Goal: Information Seeking & Learning: Learn about a topic

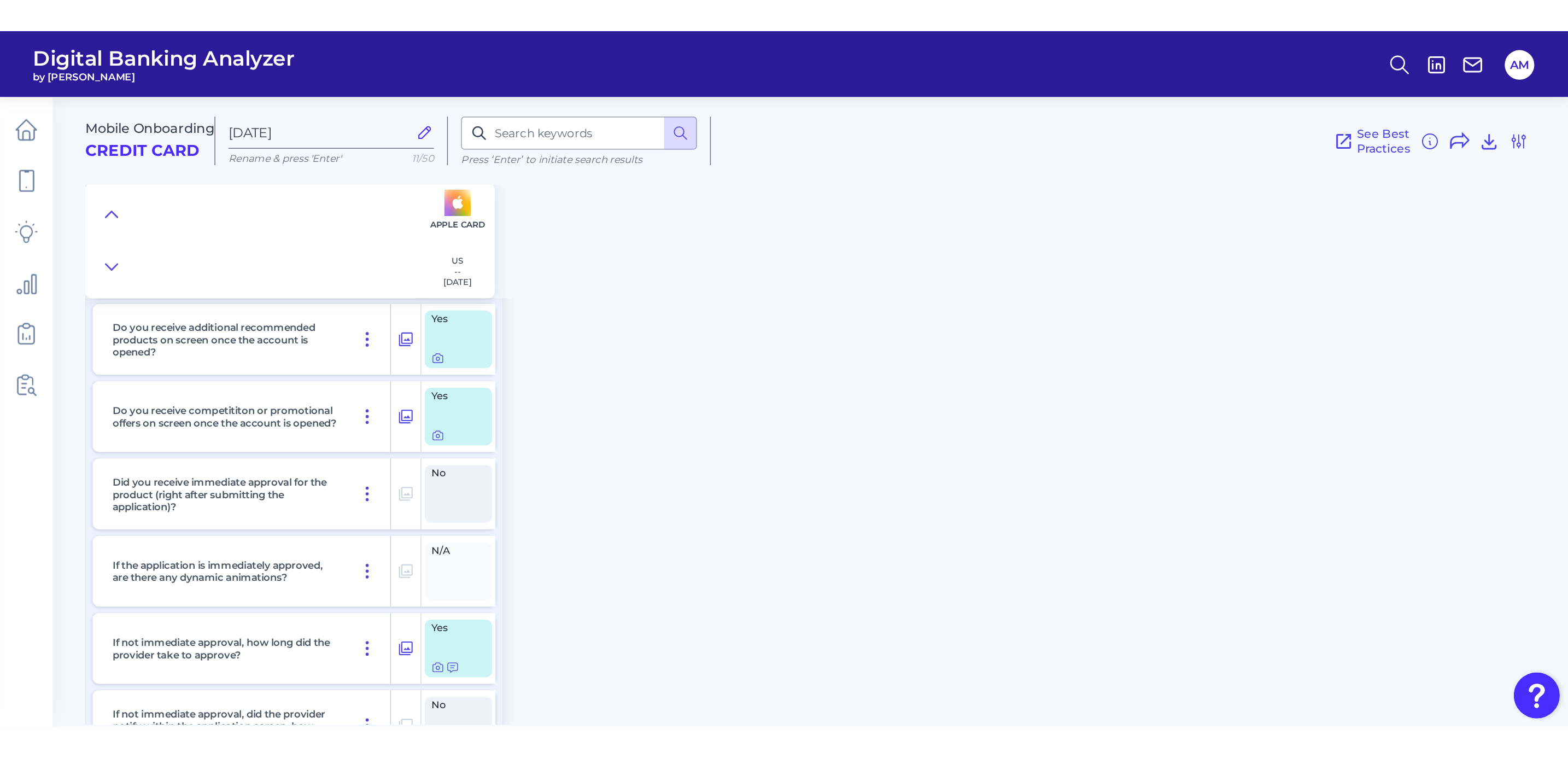
scroll to position [6513, 0]
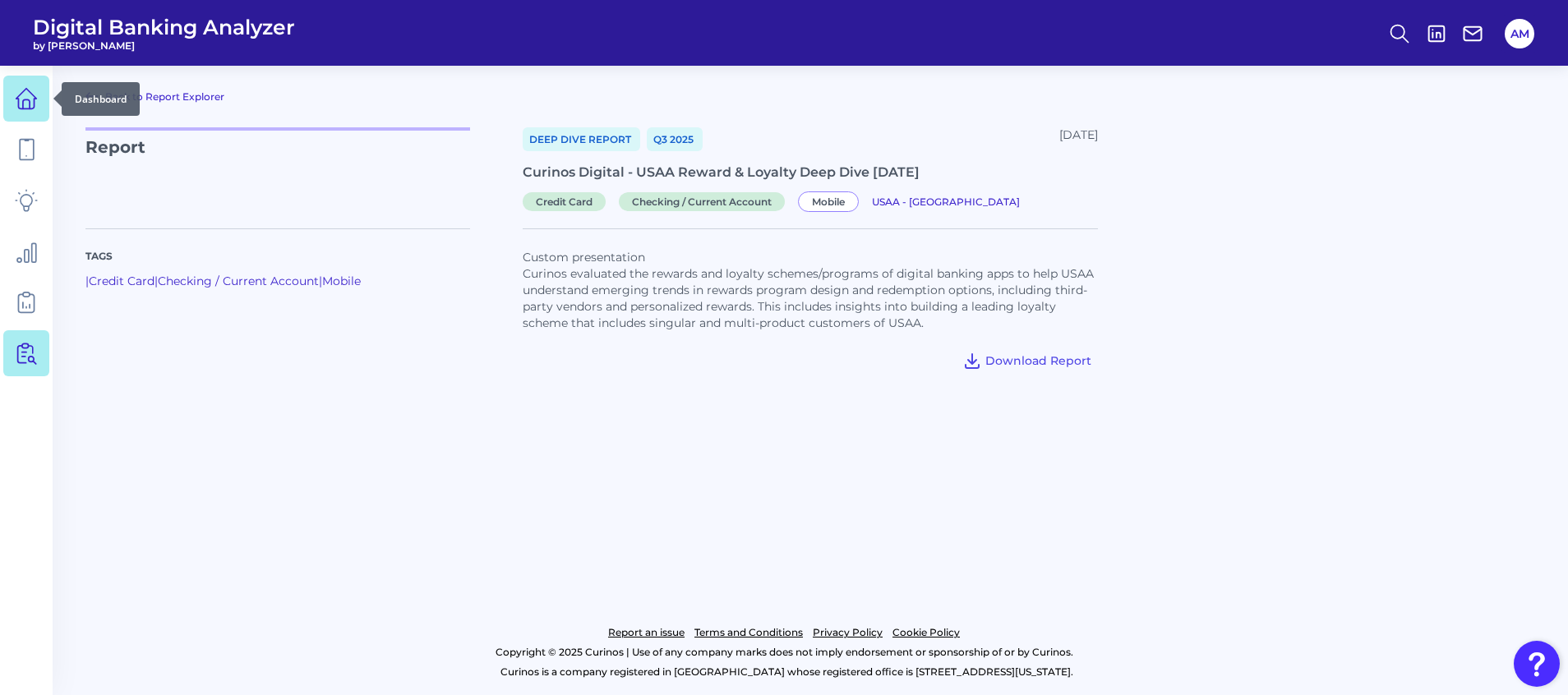
click at [31, 101] on icon at bounding box center [26, 98] width 23 height 23
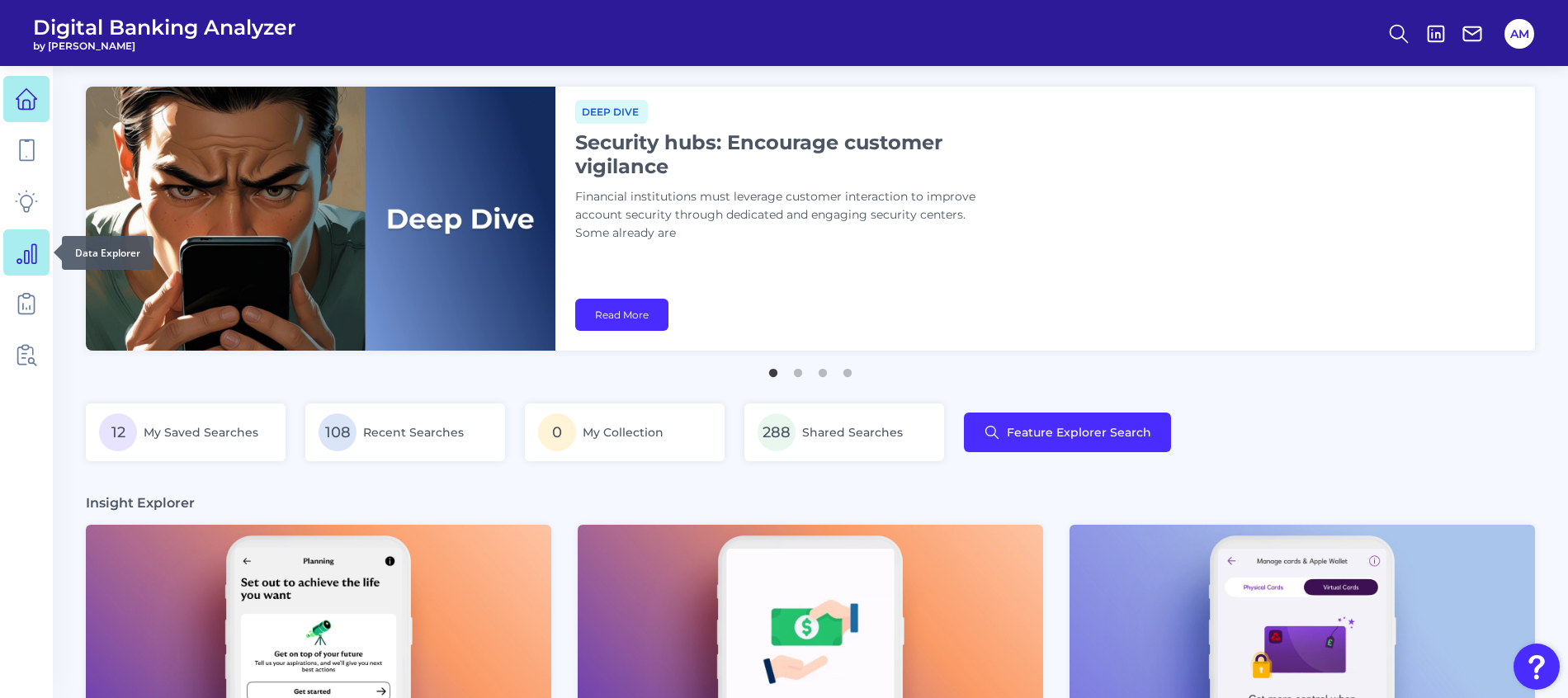
click at [20, 252] on icon at bounding box center [26, 252] width 23 height 23
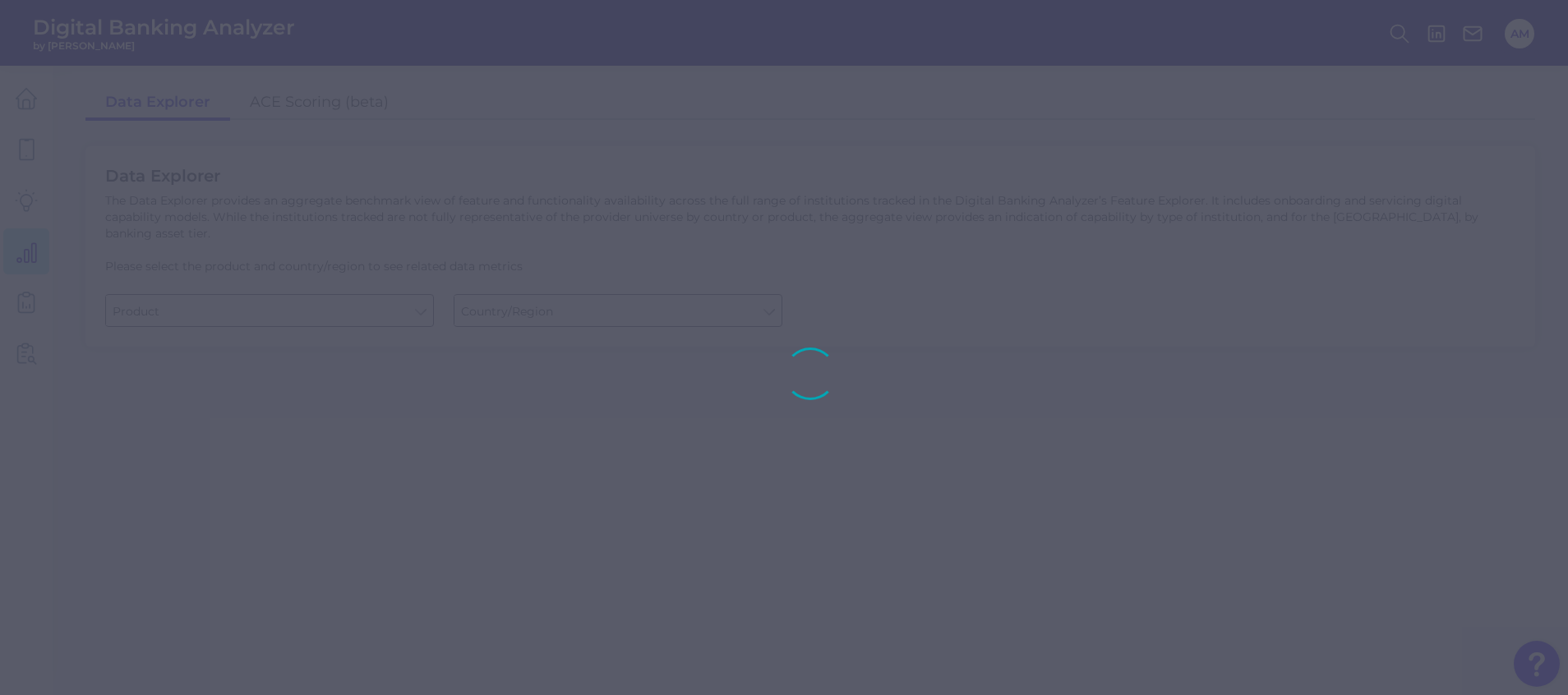
type input "Business Bank Account"
type input "[GEOGRAPHIC_DATA]"
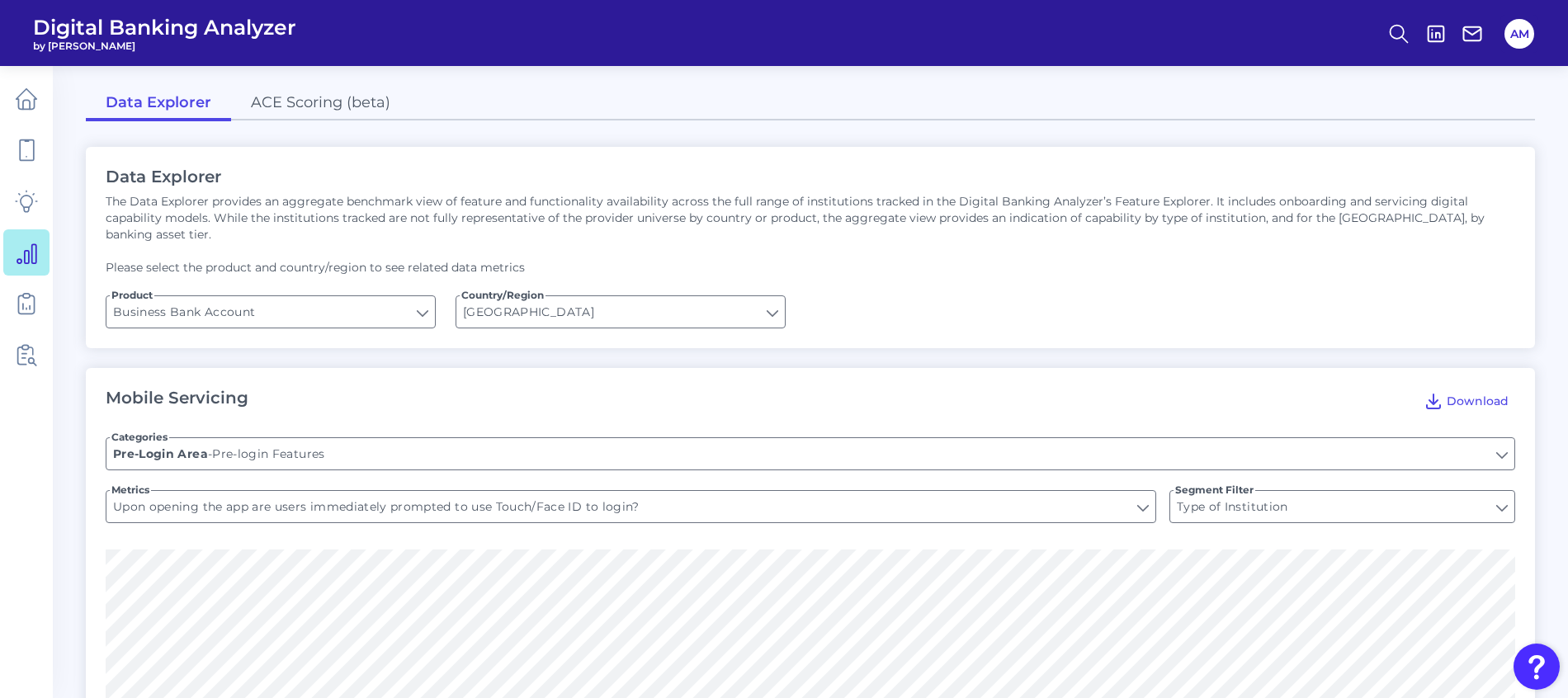
click at [373, 271] on div "Data Explorer The Data Explorer provides an aggregate benchmark view of feature…" at bounding box center [809, 247] width 1449 height 201
click at [366, 297] on input "Business Bank Account" at bounding box center [270, 311] width 328 height 31
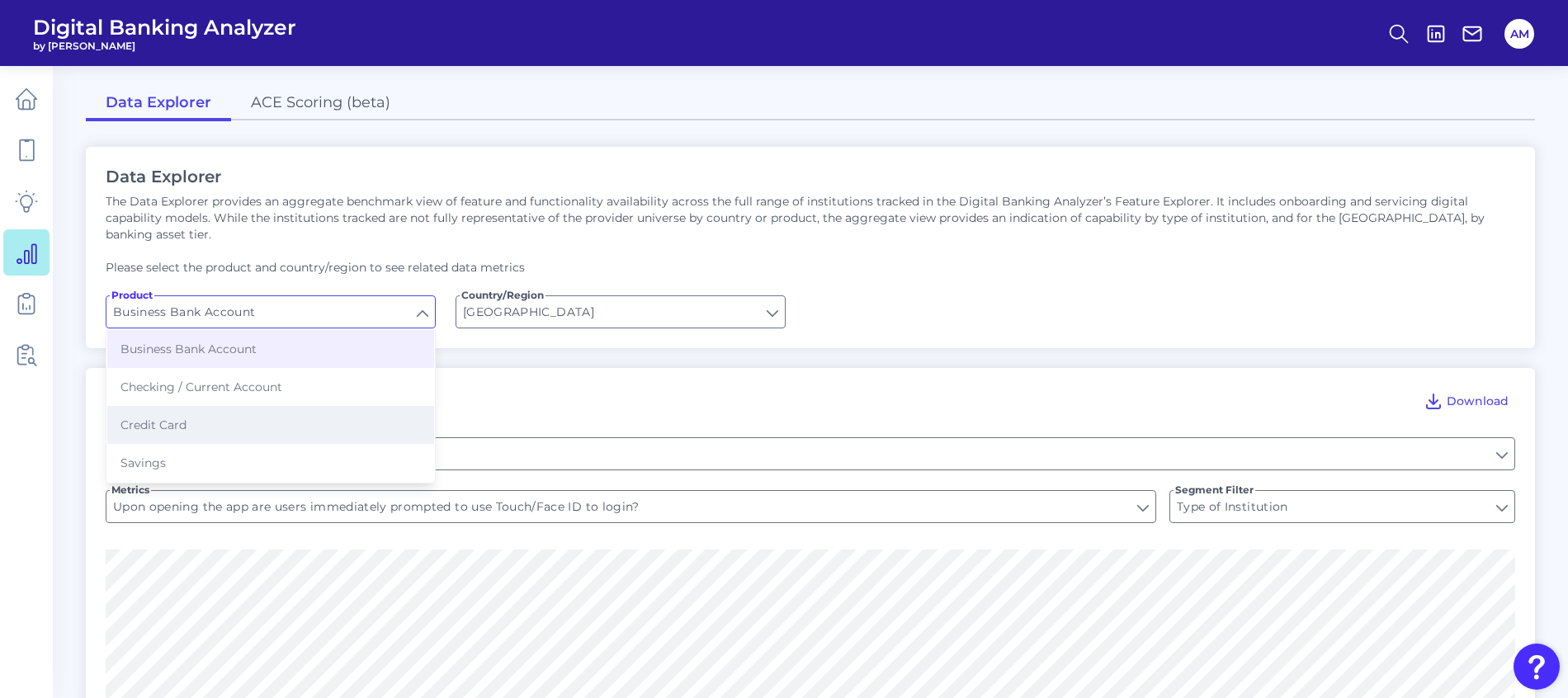
click at [307, 408] on button "Credit Card" at bounding box center [271, 424] width 327 height 38
type input "Credit Card"
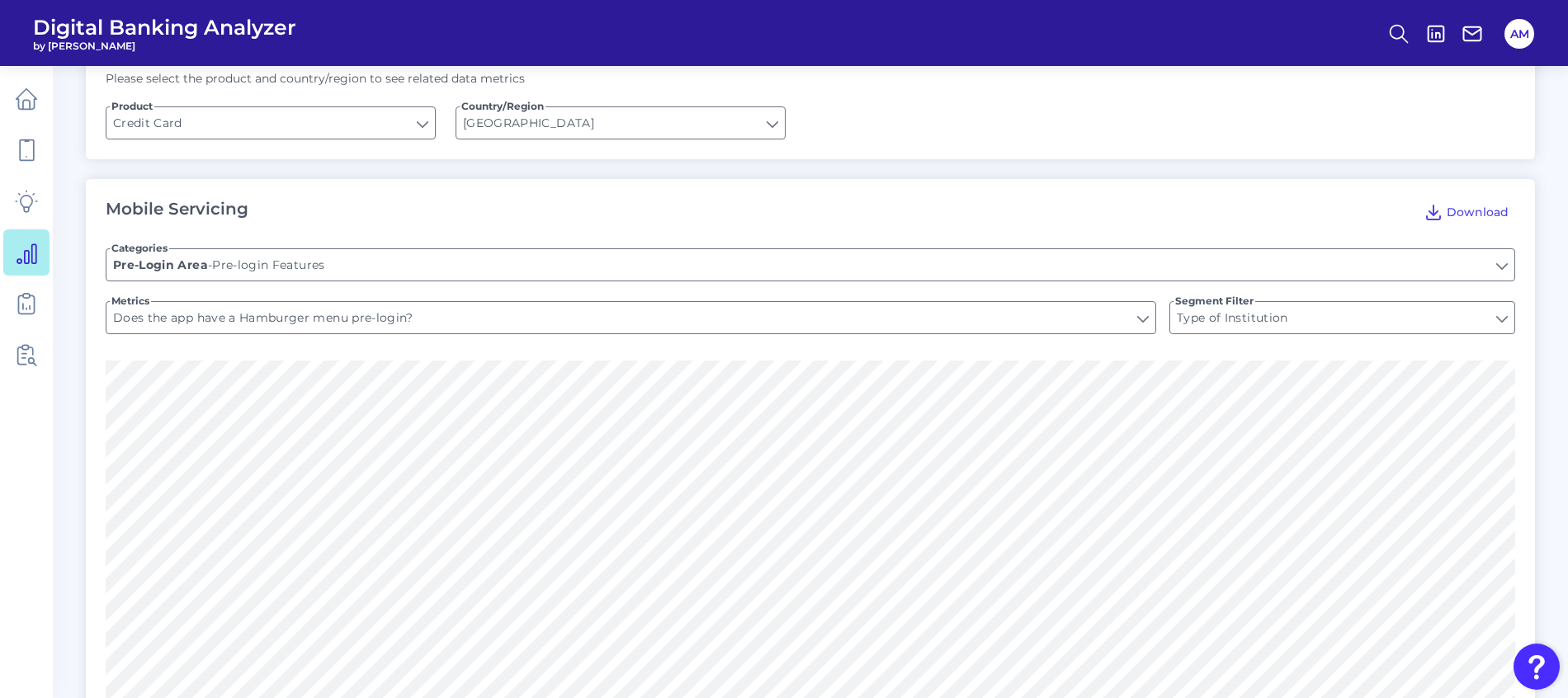
scroll to position [124, 0]
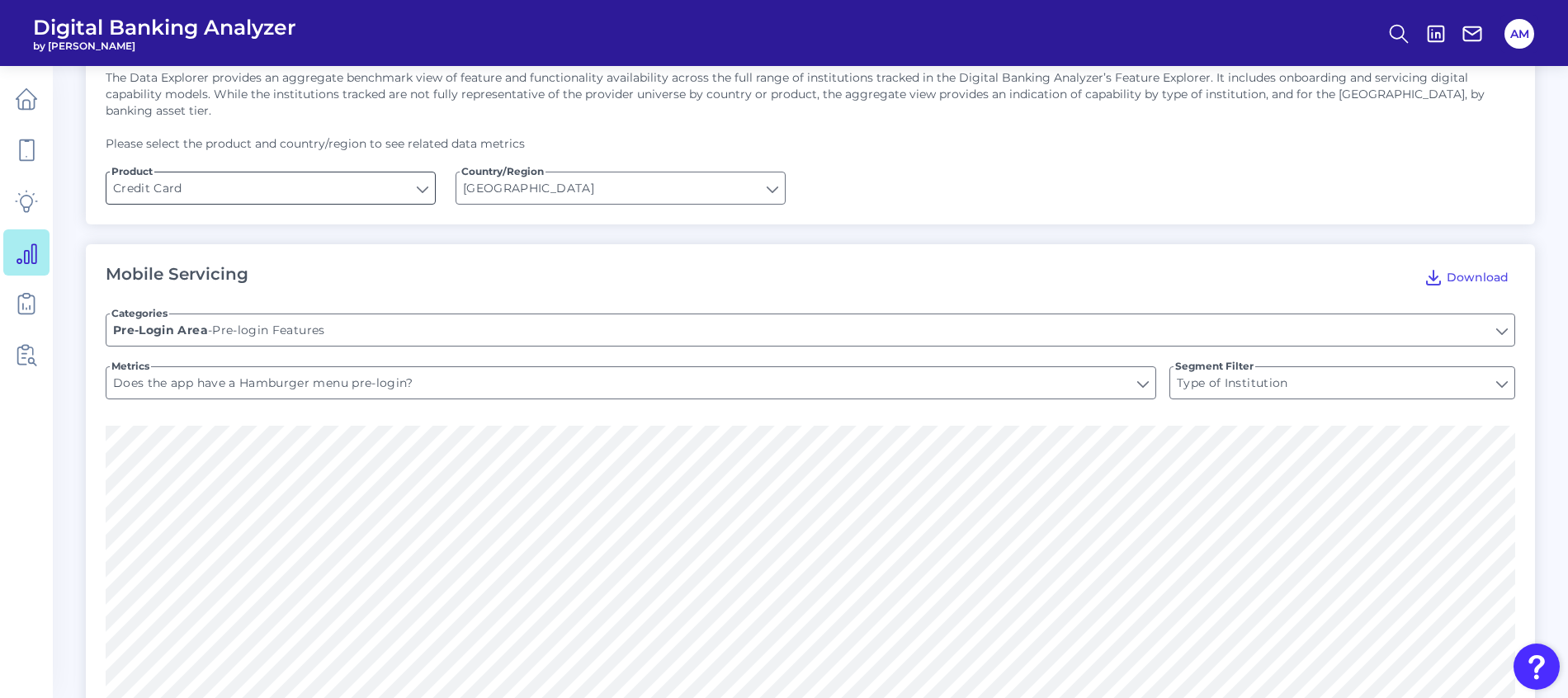
click at [389, 173] on input "Credit Card" at bounding box center [270, 188] width 328 height 31
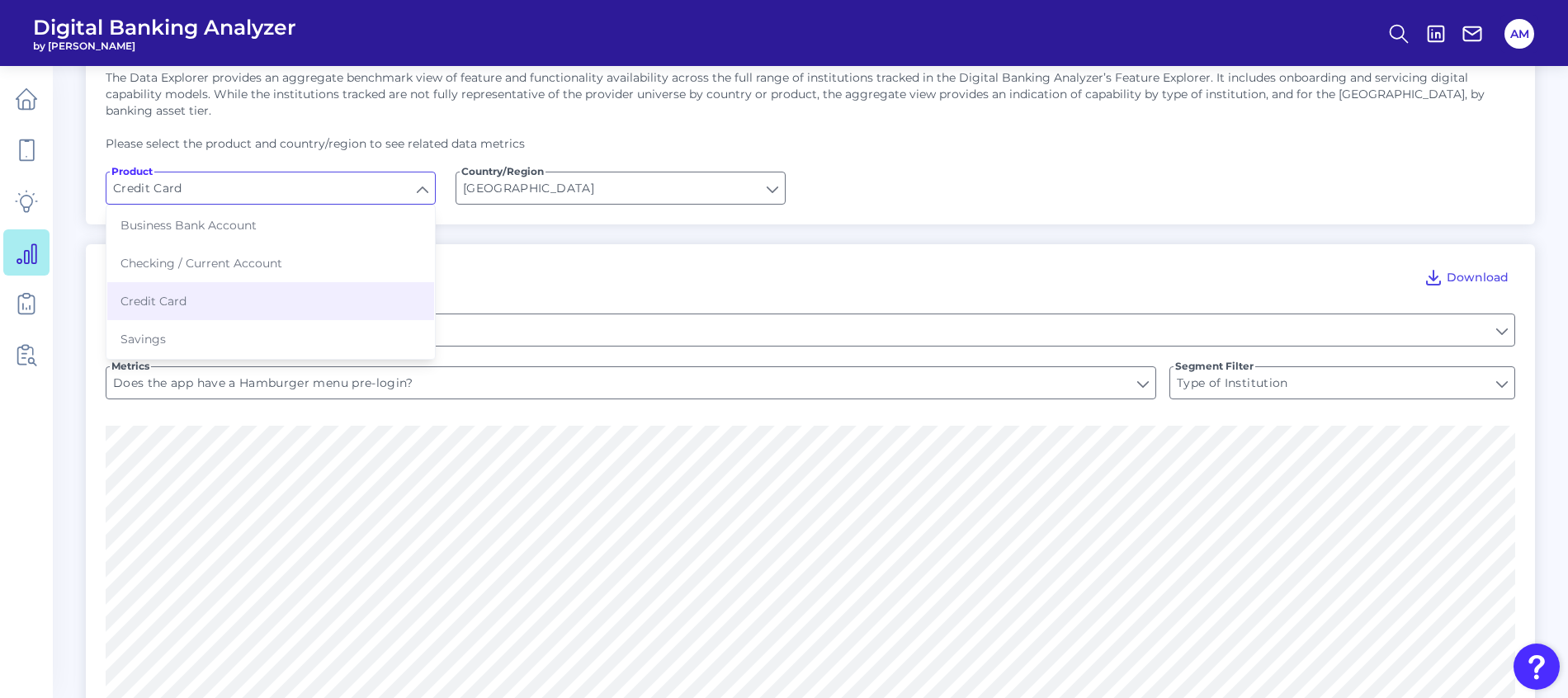
click at [523, 244] on div "Mobile Servicing Download Categories Pre-login Features Pre-Login Area - Pre-lo…" at bounding box center [809, 643] width 1449 height 798
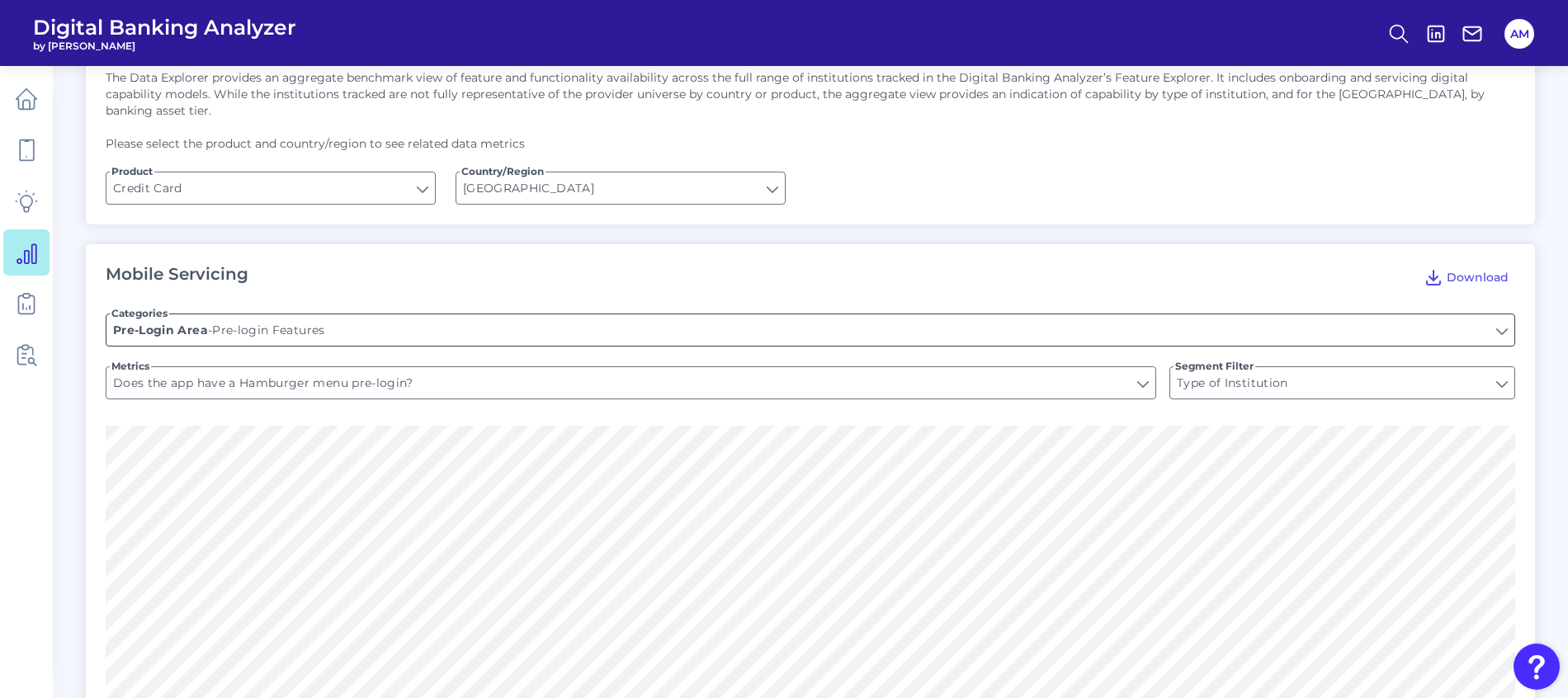
click at [477, 319] on input "Pre-login Features" at bounding box center [810, 330] width 1407 height 31
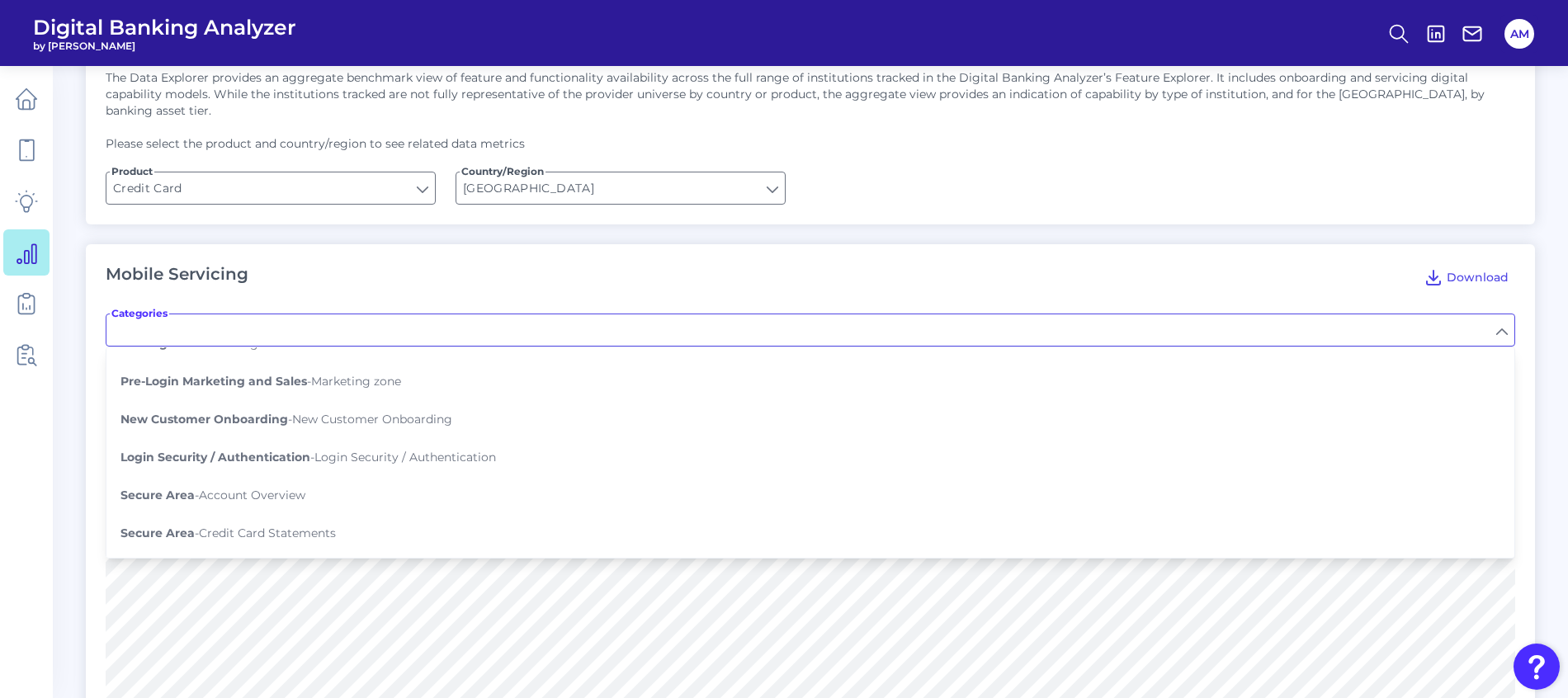
scroll to position [247, 0]
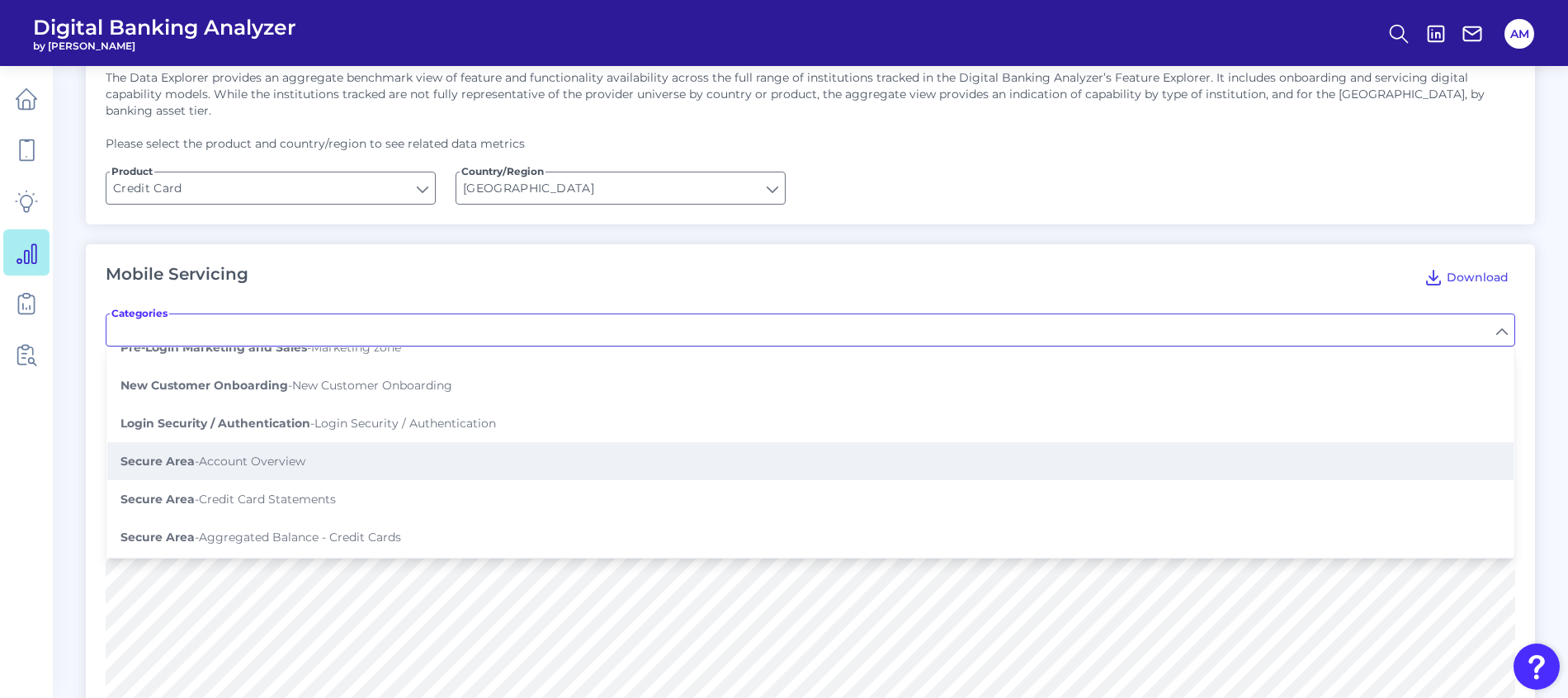
click at [341, 445] on button "Secure Area - Account Overview" at bounding box center [810, 460] width 1406 height 38
type input "Account Overview"
type input "Can you view your Credit Card account balance on the account overview page?"
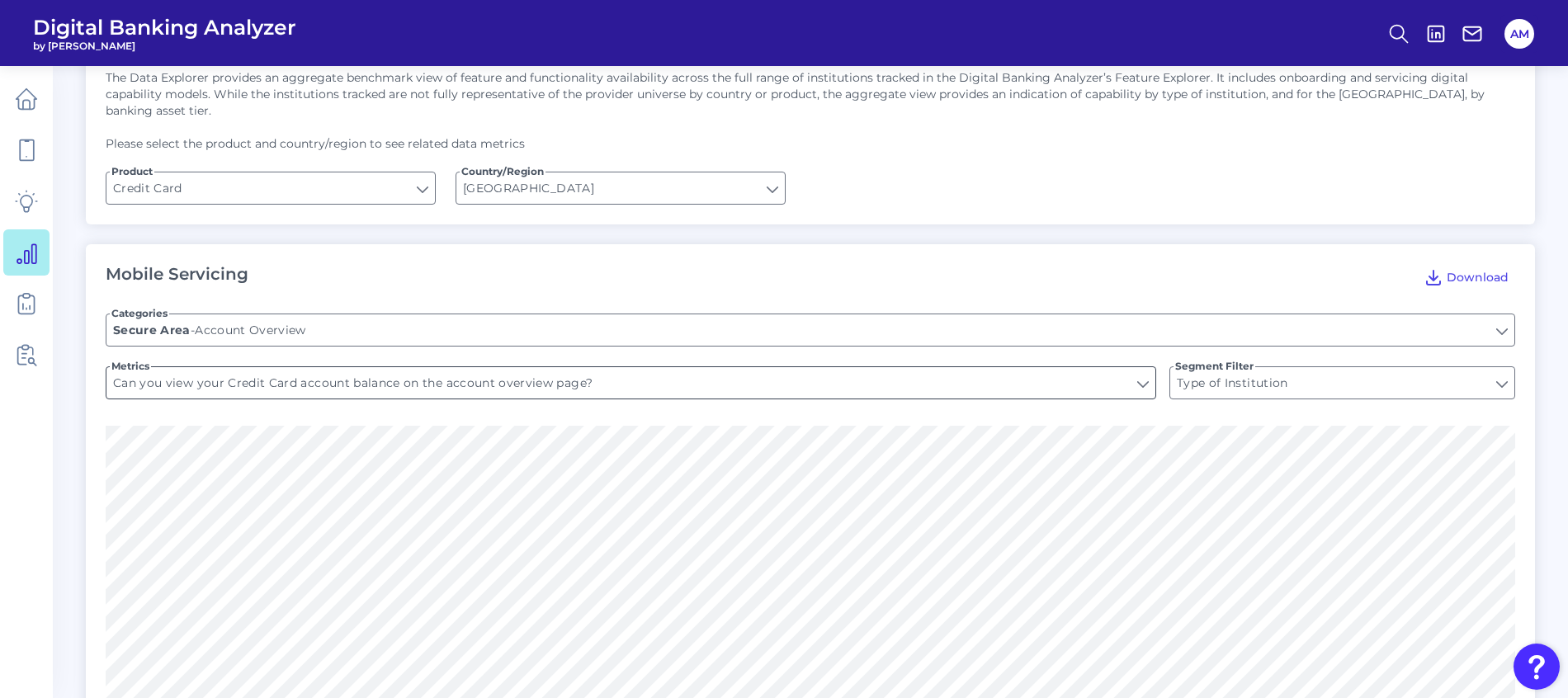
click at [375, 368] on input "Can you view your Credit Card account balance on the account overview page?" at bounding box center [631, 383] width 1049 height 31
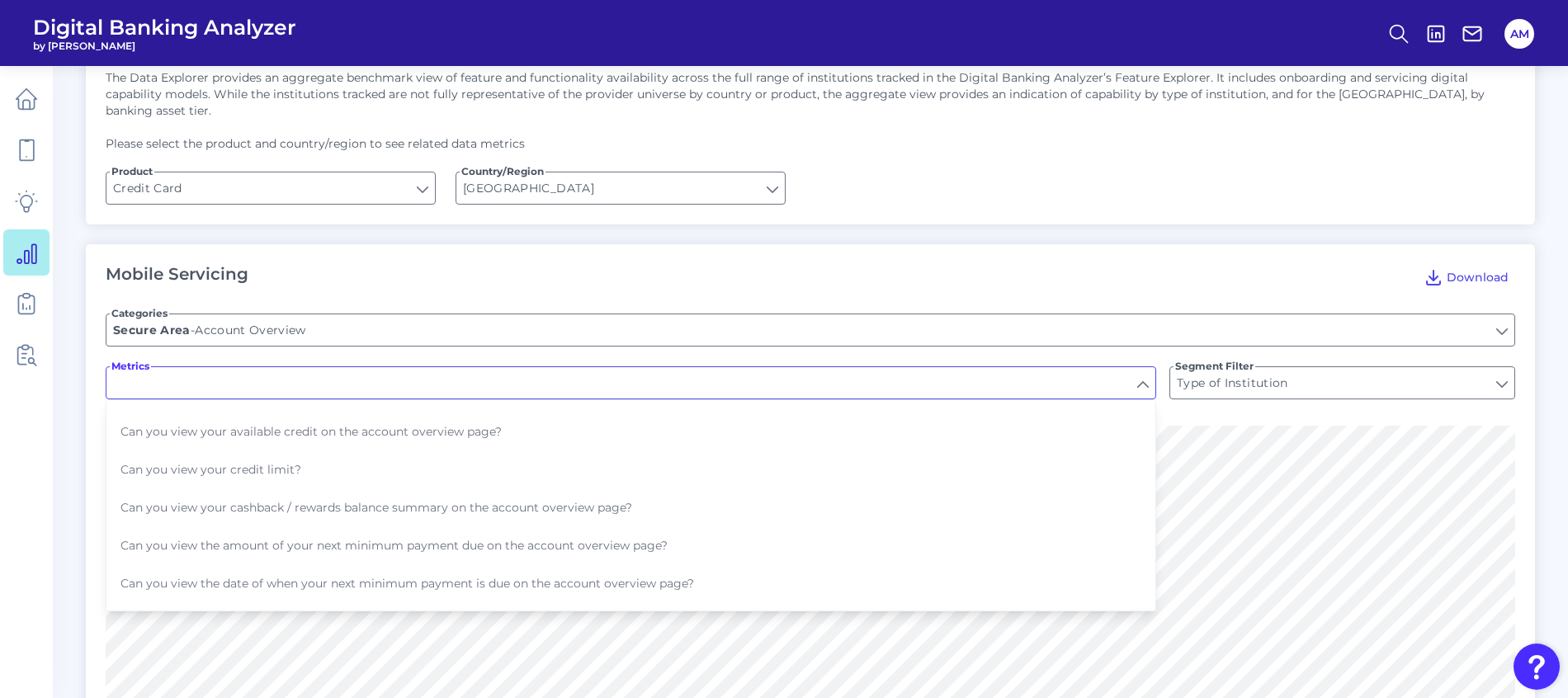
scroll to position [124, 0]
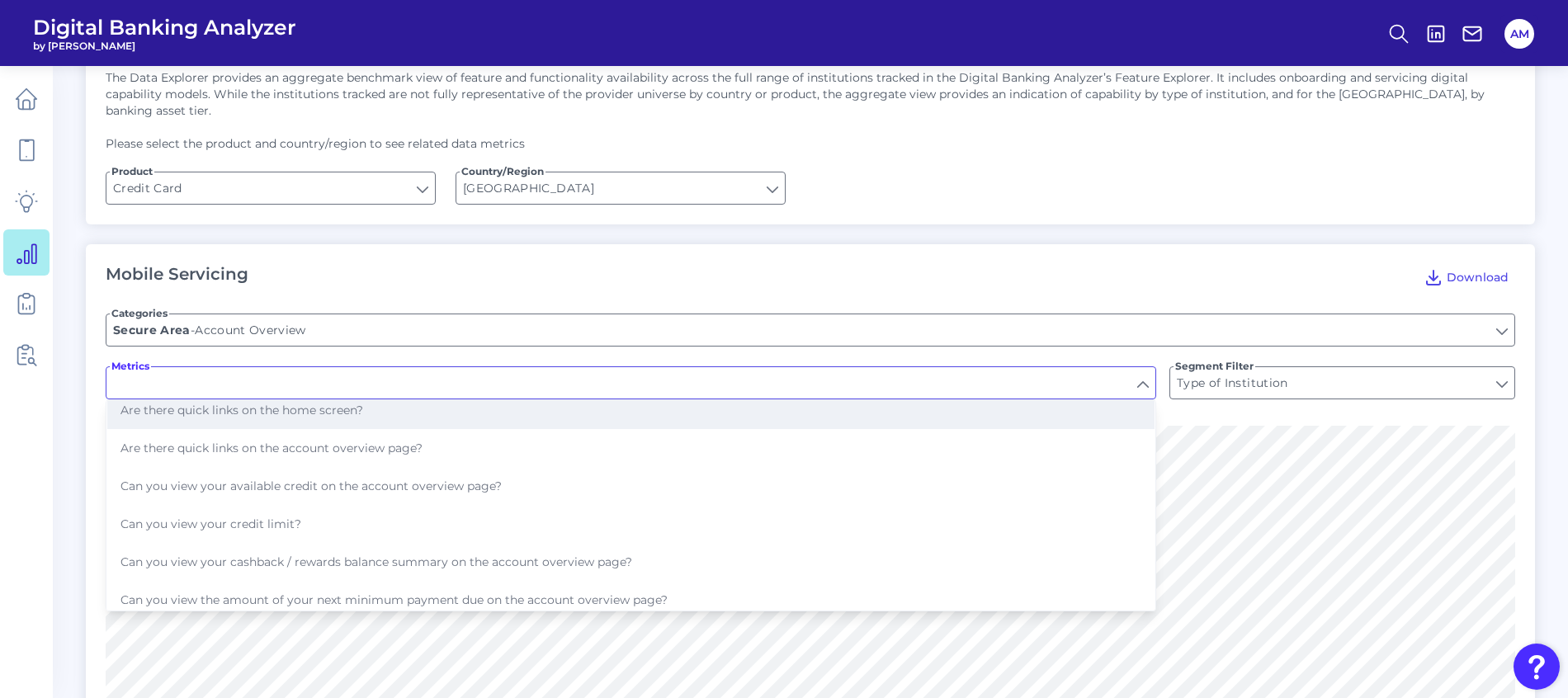
click at [345, 402] on span "Are there quick links on the home screen?" at bounding box center [242, 410] width 243 height 15
type input "Are there quick links on the home screen?"
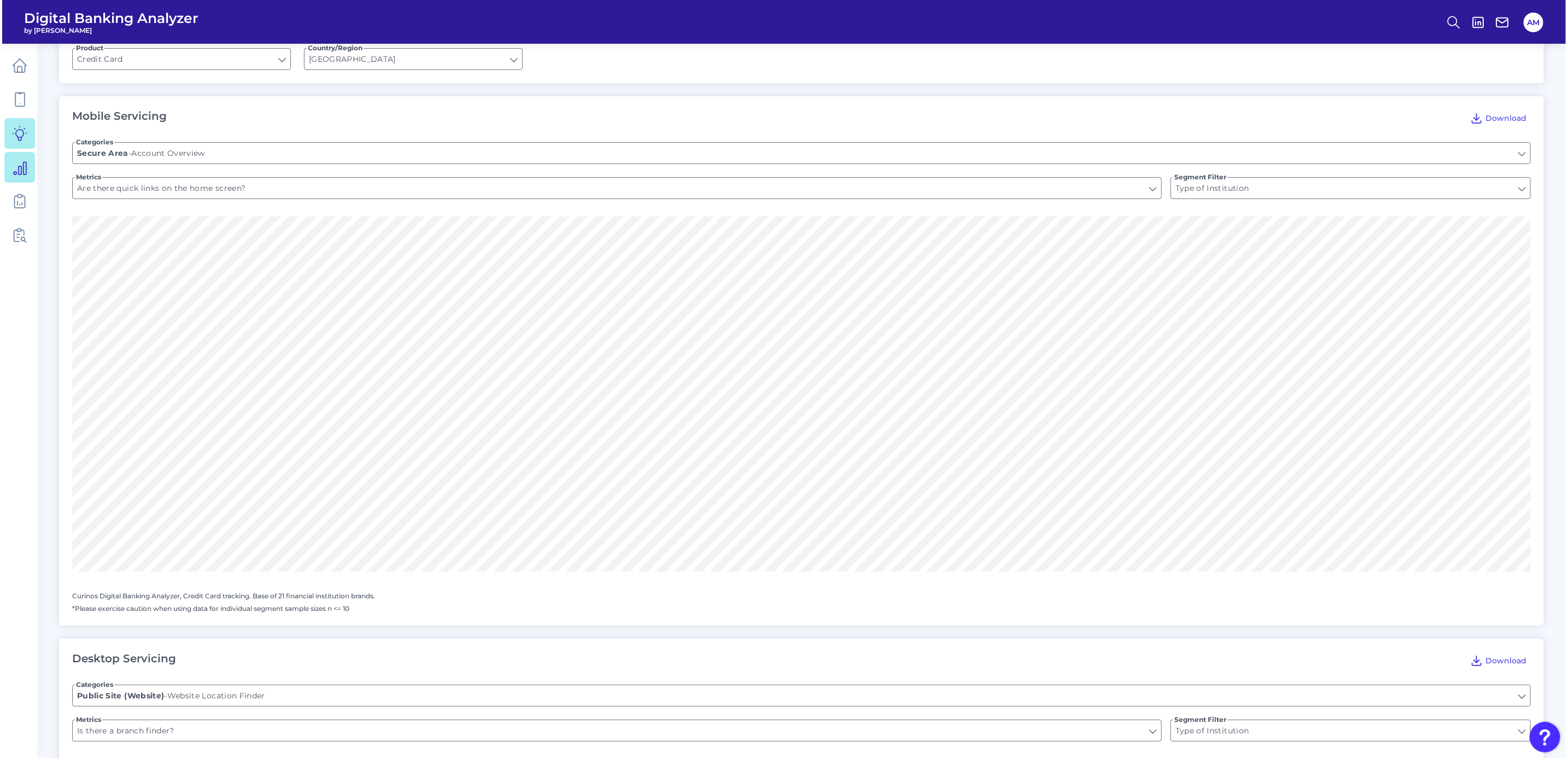
scroll to position [0, 0]
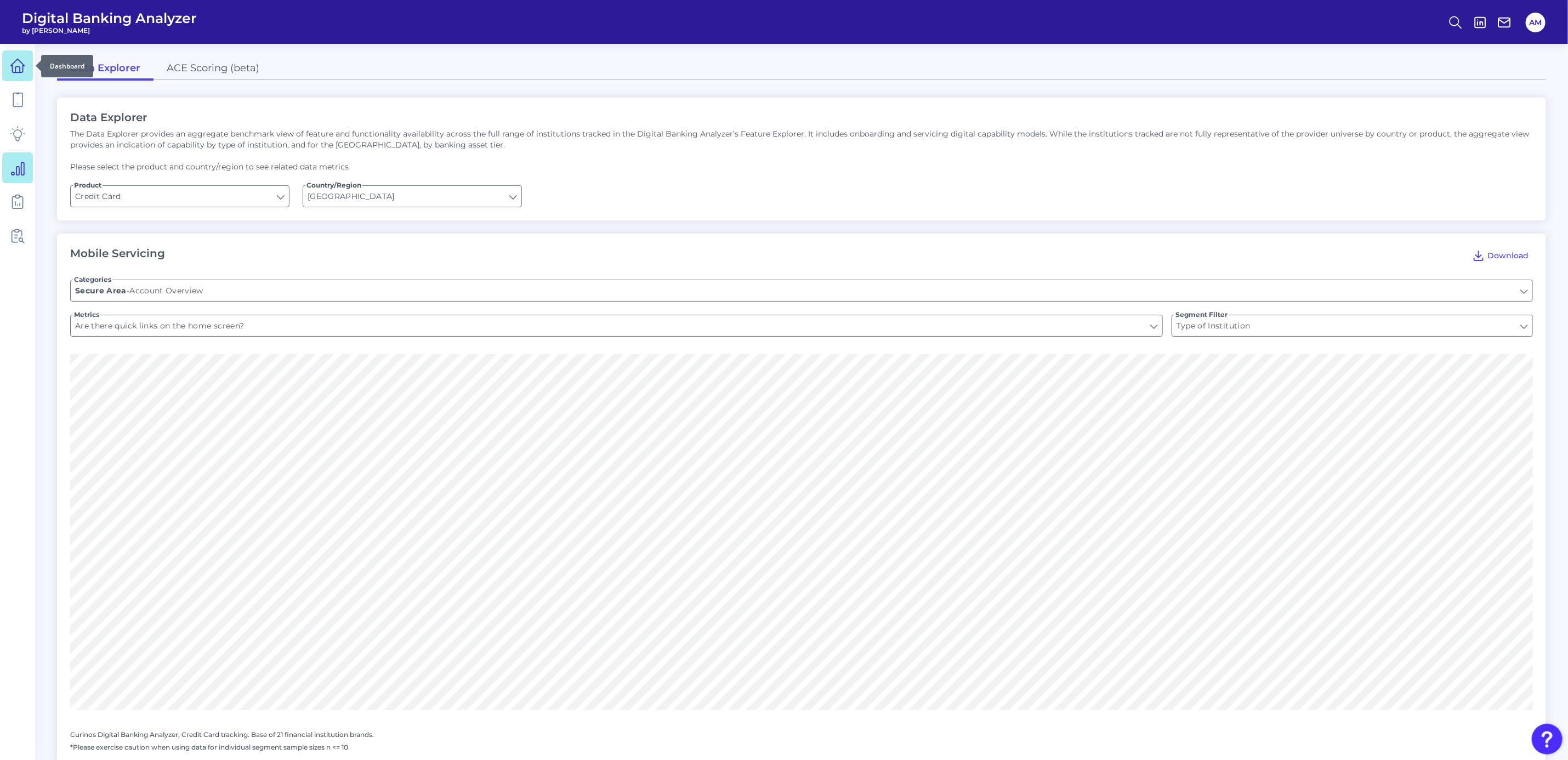
click at [17, 73] on icon at bounding box center [17, 65] width 15 height 15
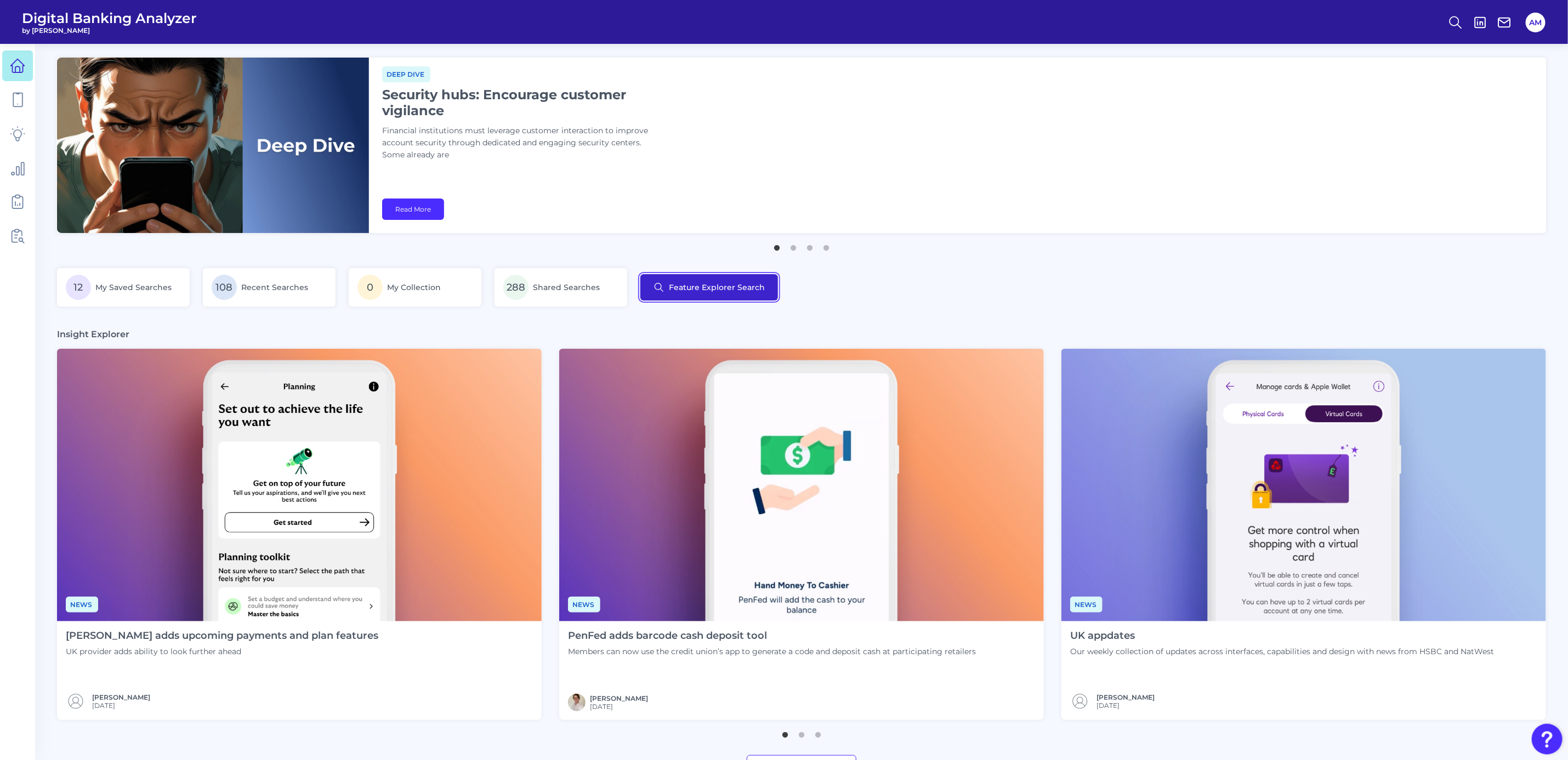
click at [709, 293] on button "Feature Explorer Search" at bounding box center [709, 287] width 137 height 26
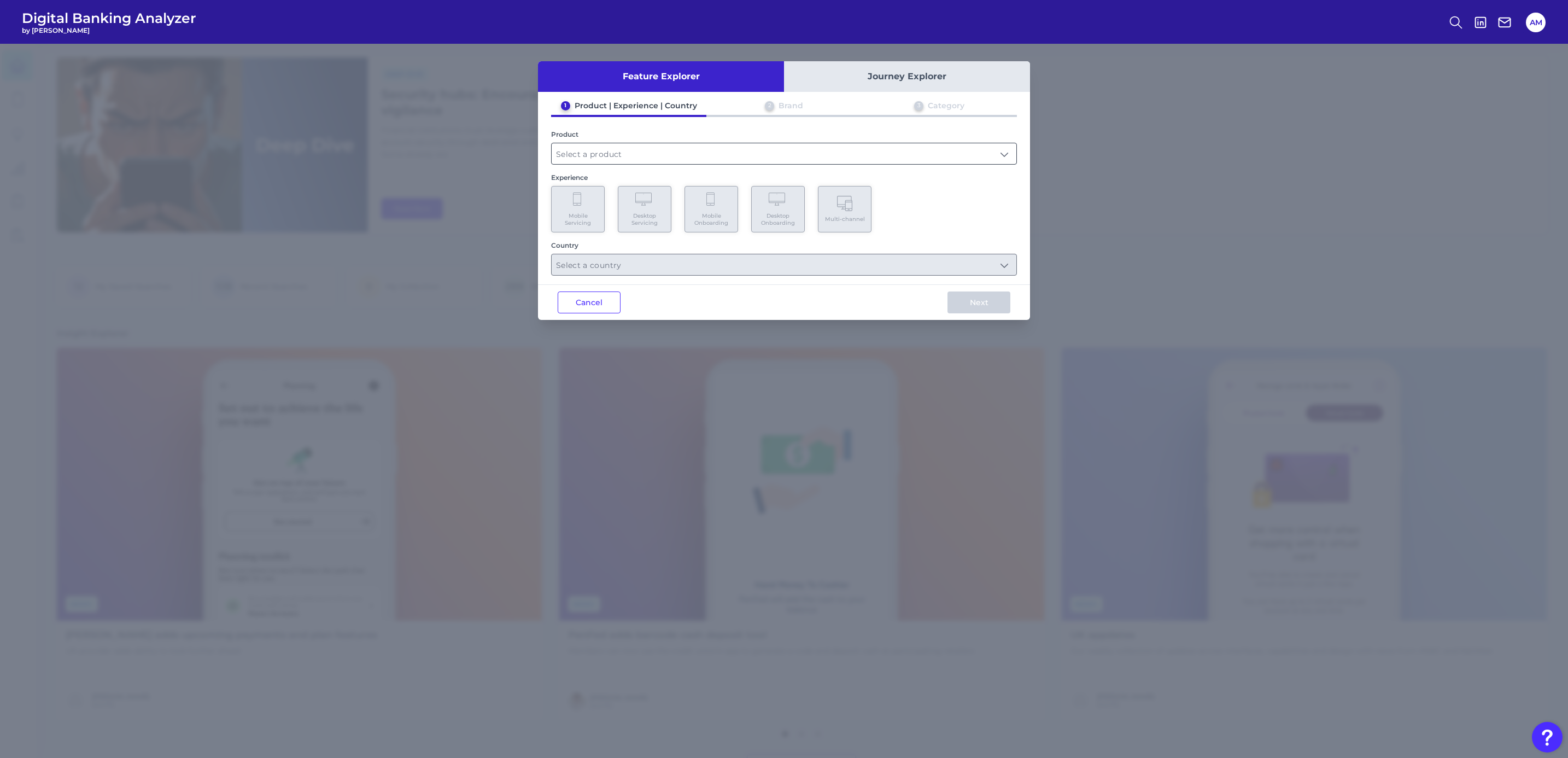
click at [733, 144] on input "text" at bounding box center [783, 153] width 464 height 21
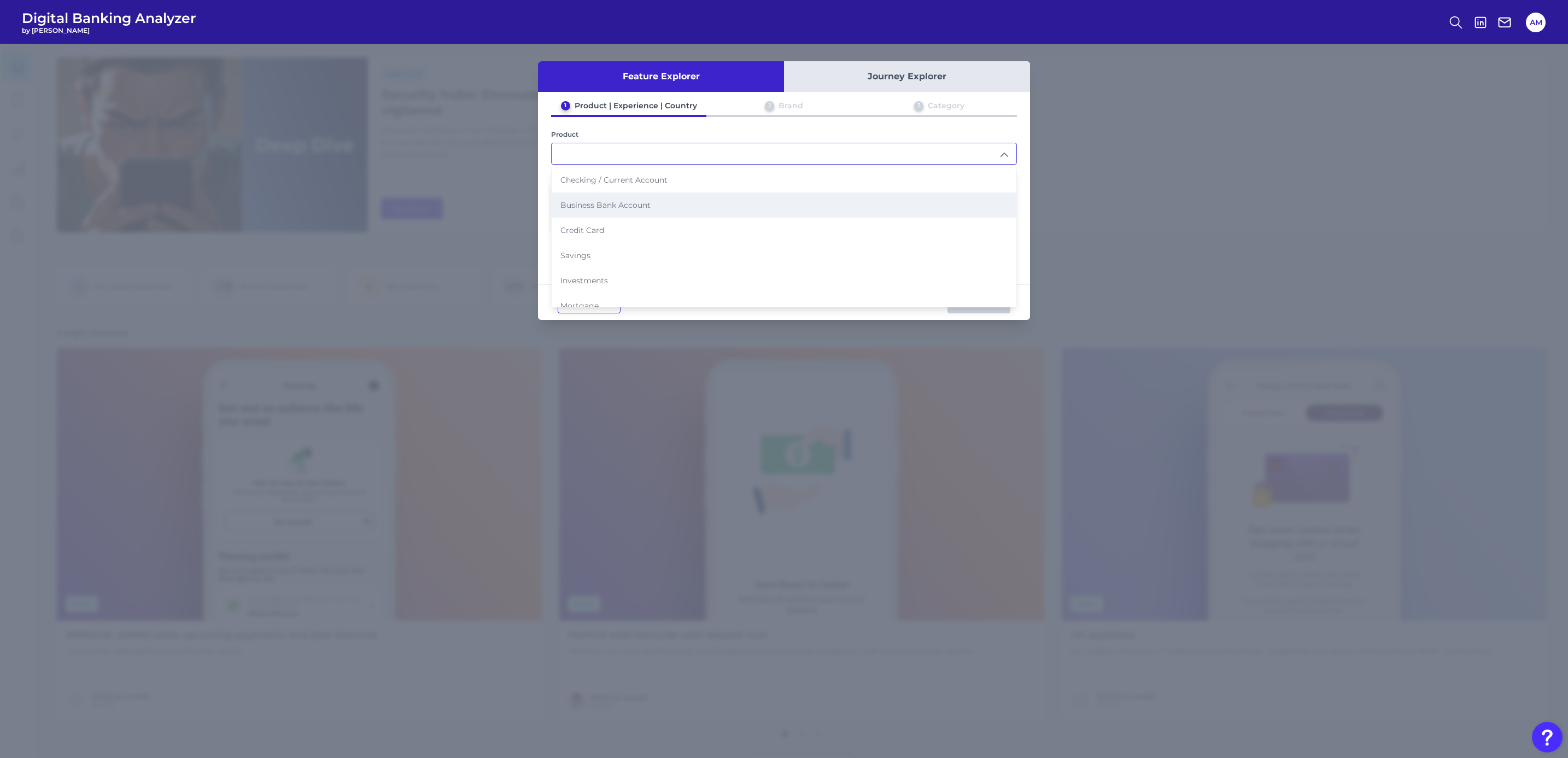
click at [651, 201] on li "Business Bank Account" at bounding box center [783, 205] width 464 height 25
type input "Business Bank Account"
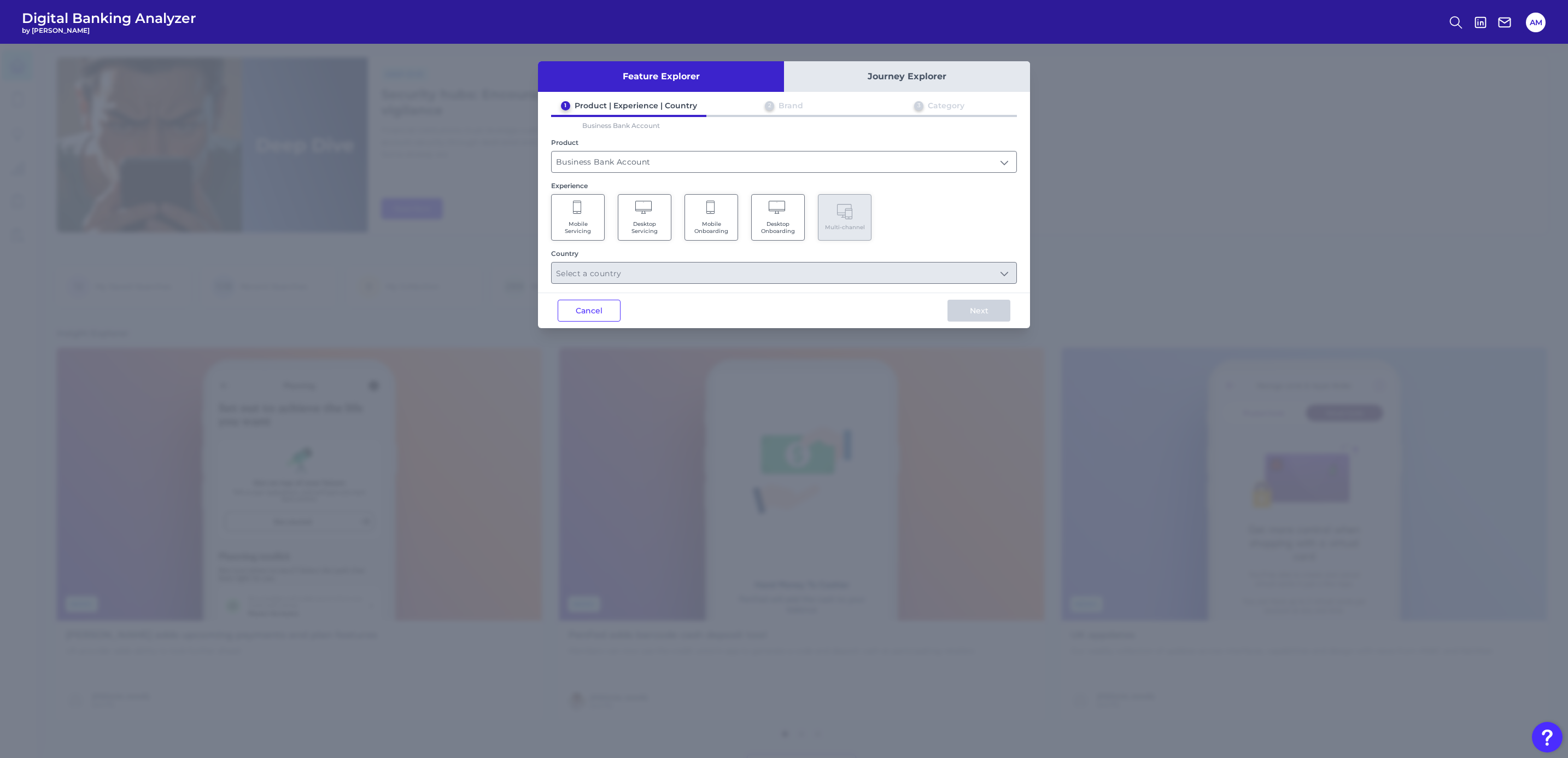
click at [592, 216] on Servicing "Mobile Servicing" at bounding box center [578, 217] width 54 height 46
click at [642, 215] on icon at bounding box center [645, 208] width 19 height 15
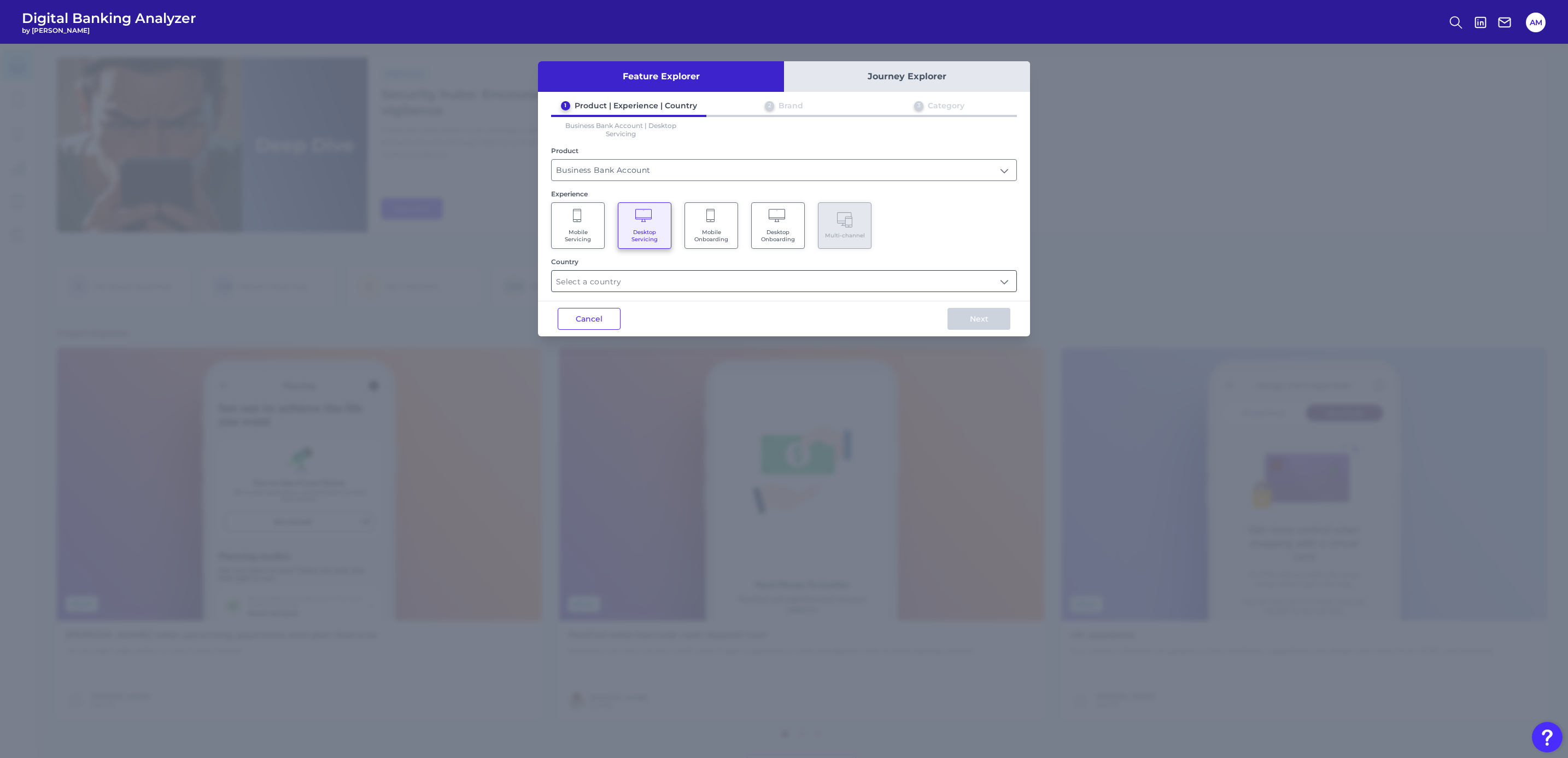
click at [909, 287] on input "text" at bounding box center [783, 281] width 464 height 21
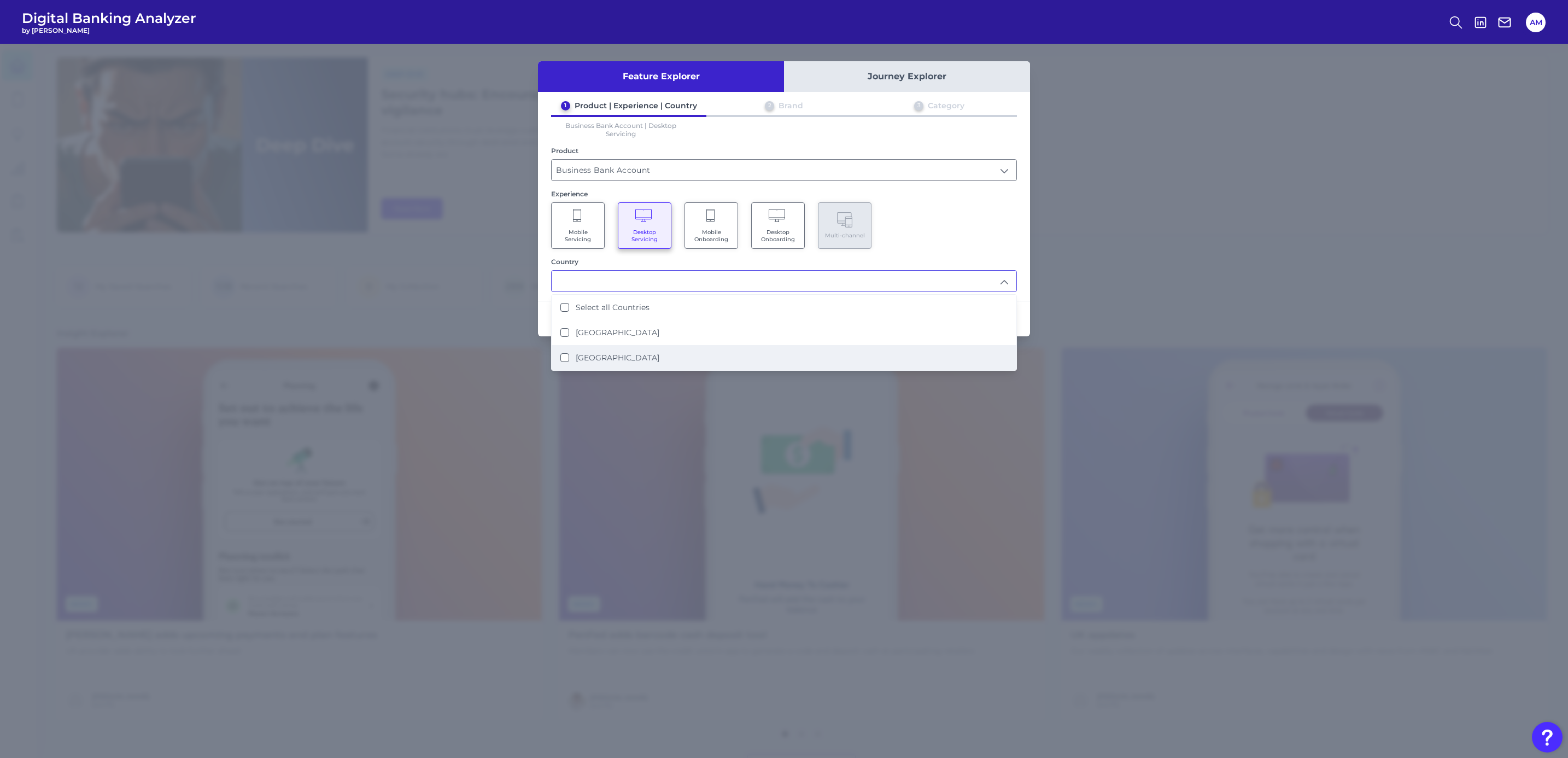
click at [605, 353] on label "[GEOGRAPHIC_DATA]" at bounding box center [617, 357] width 83 height 10
type input "[GEOGRAPHIC_DATA]"
click at [987, 191] on div "Experience" at bounding box center [783, 194] width 466 height 8
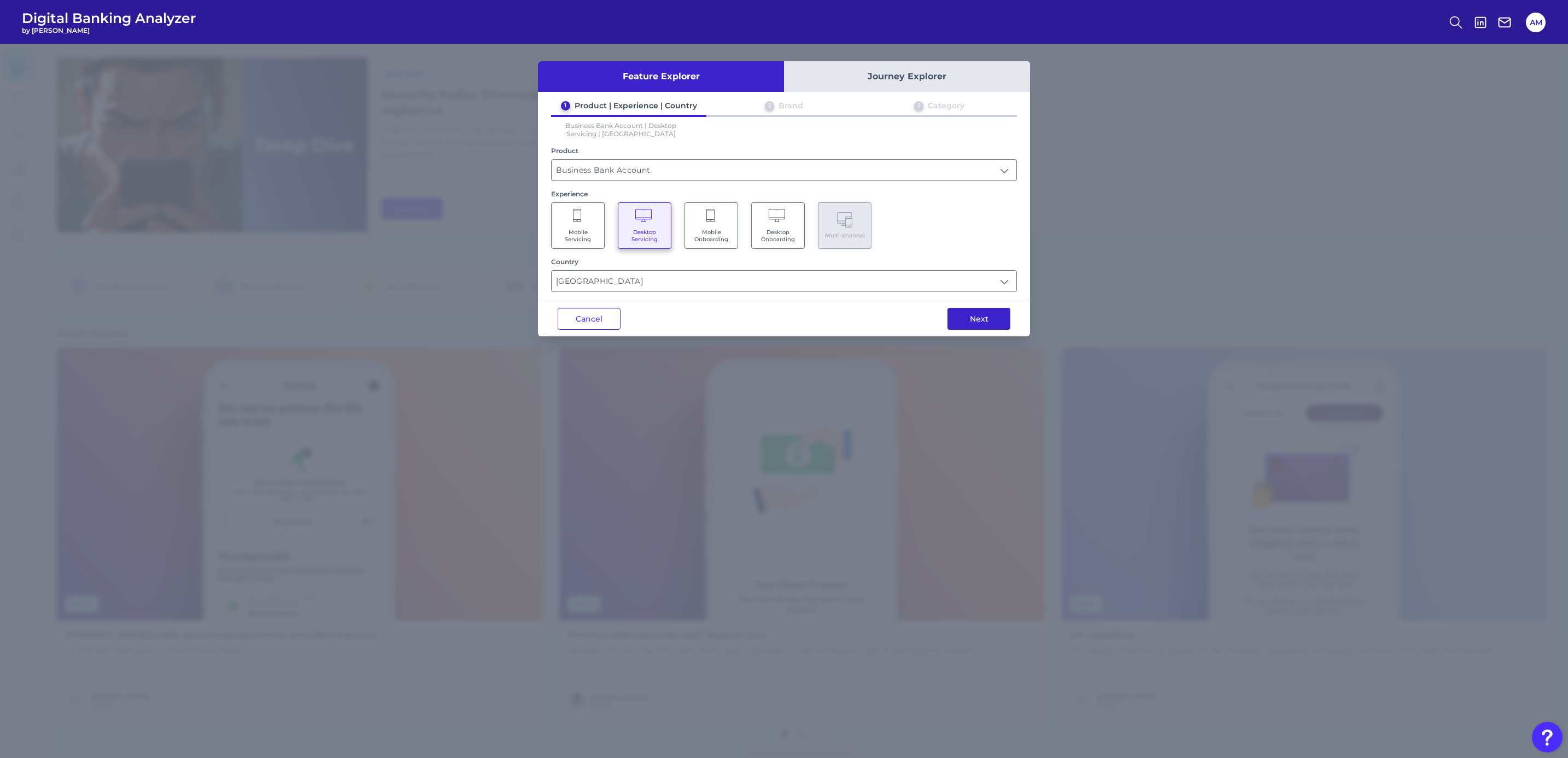
click at [975, 324] on button "Next" at bounding box center [979, 319] width 63 height 22
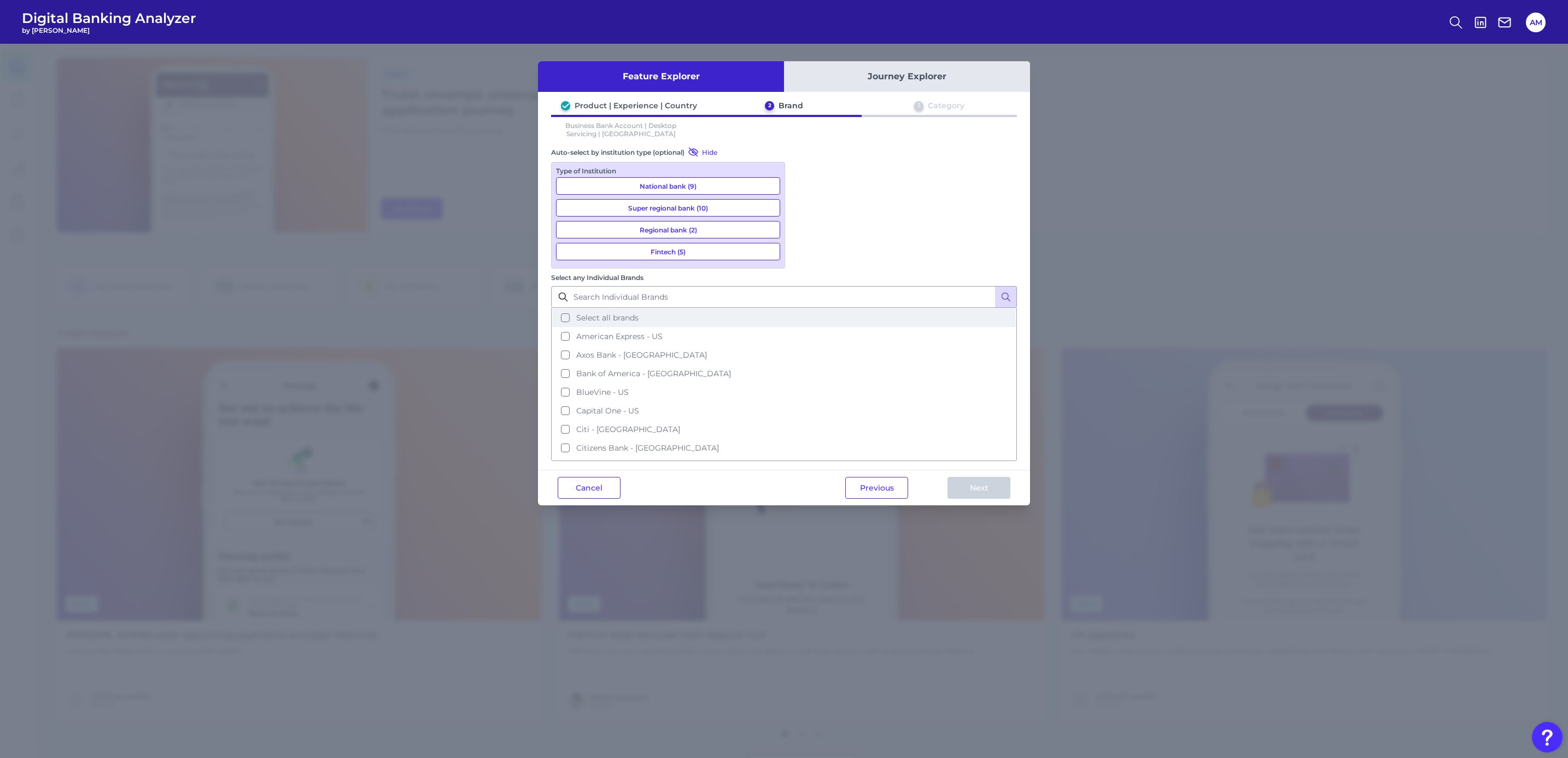
drag, startPoint x: 830, startPoint y: 192, endPoint x: 859, endPoint y: 222, distance: 41.7
click at [639, 313] on span "Select all brands" at bounding box center [607, 318] width 62 height 10
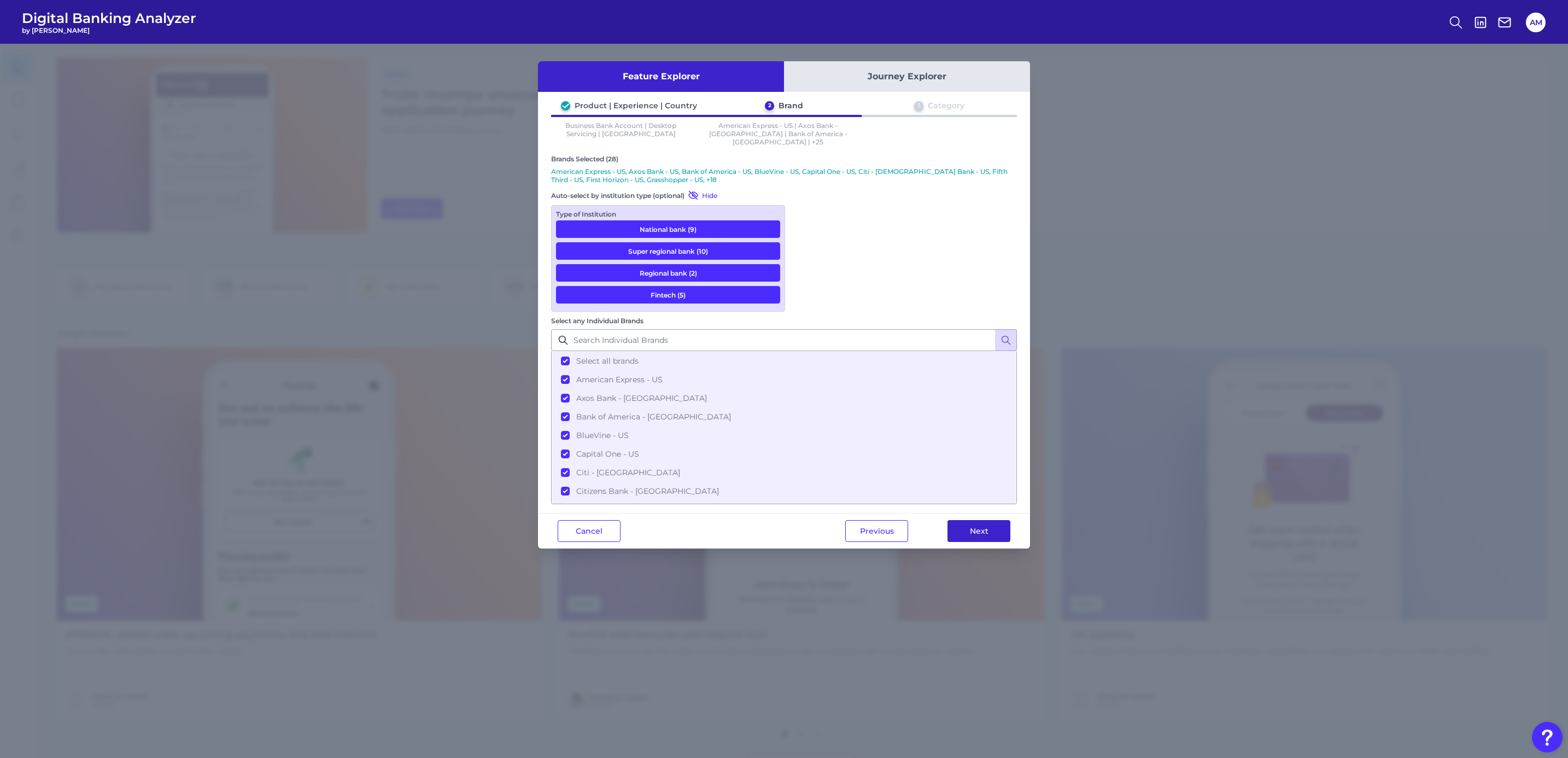
click at [978, 462] on button "Next" at bounding box center [979, 531] width 63 height 22
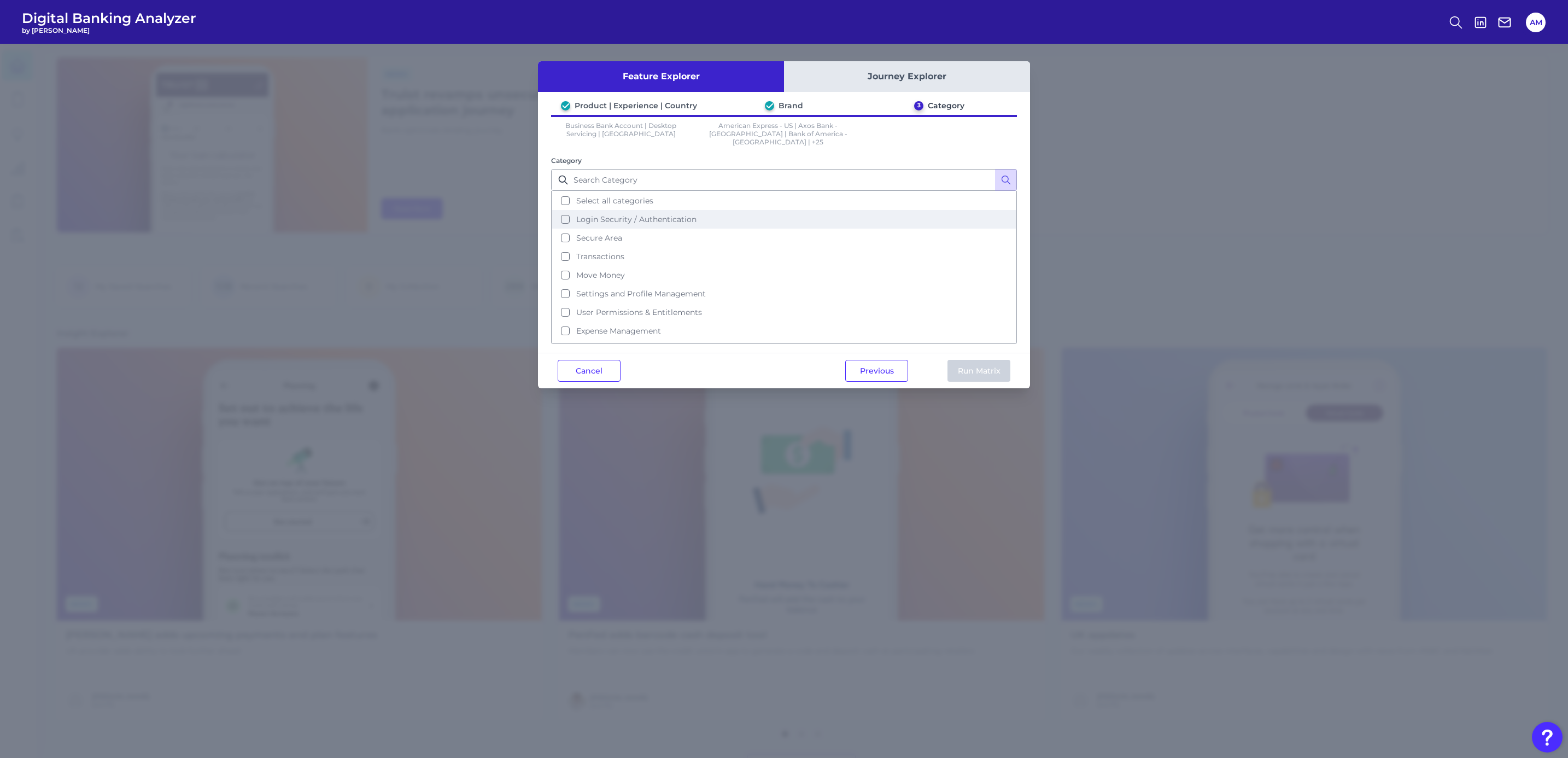
click at [665, 214] on span "Login Security / Authentication" at bounding box center [637, 219] width 121 height 10
click at [985, 364] on button "Run Matrix" at bounding box center [979, 371] width 63 height 22
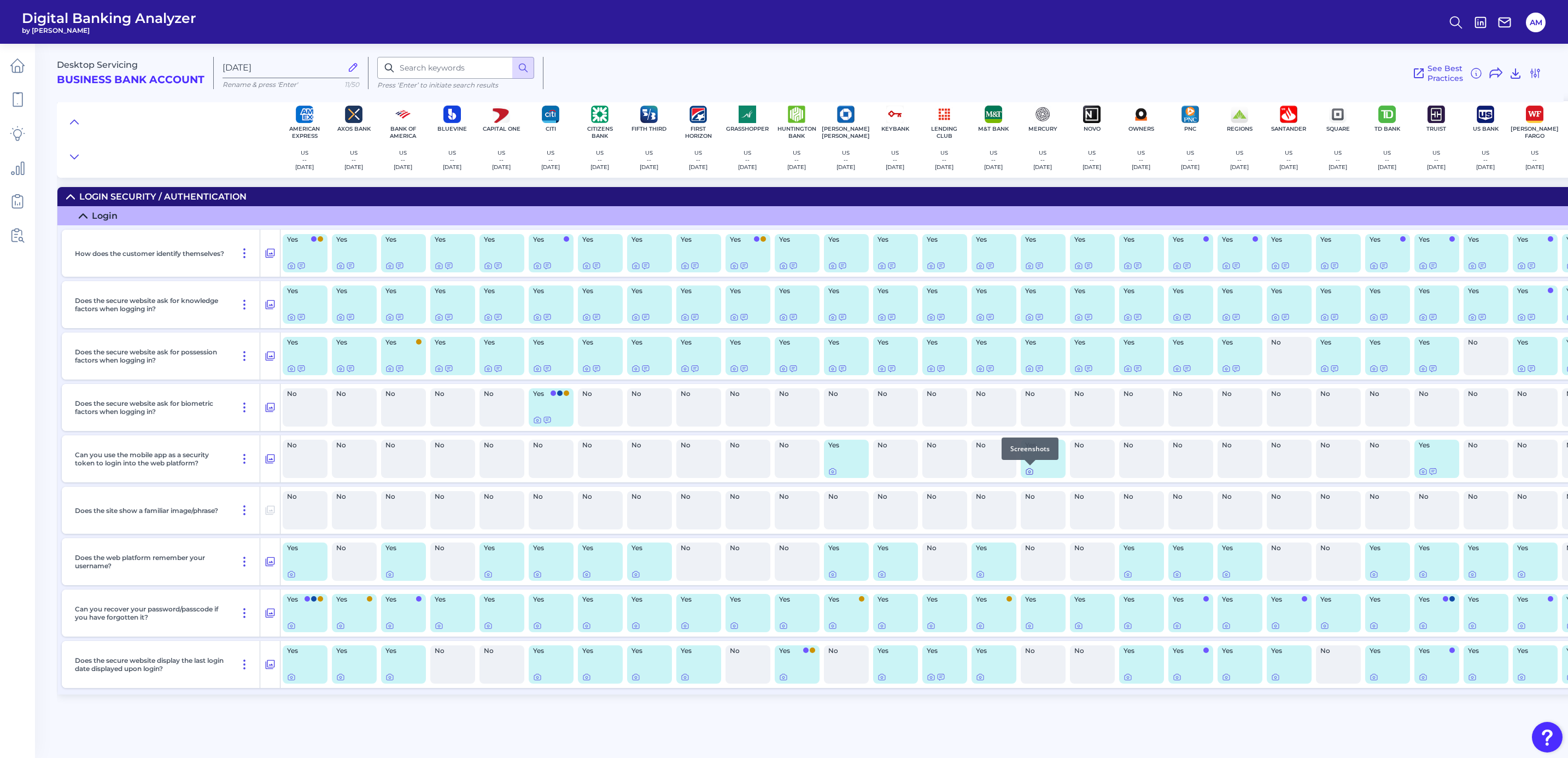
click at [1028, 462] on icon at bounding box center [1029, 472] width 7 height 6
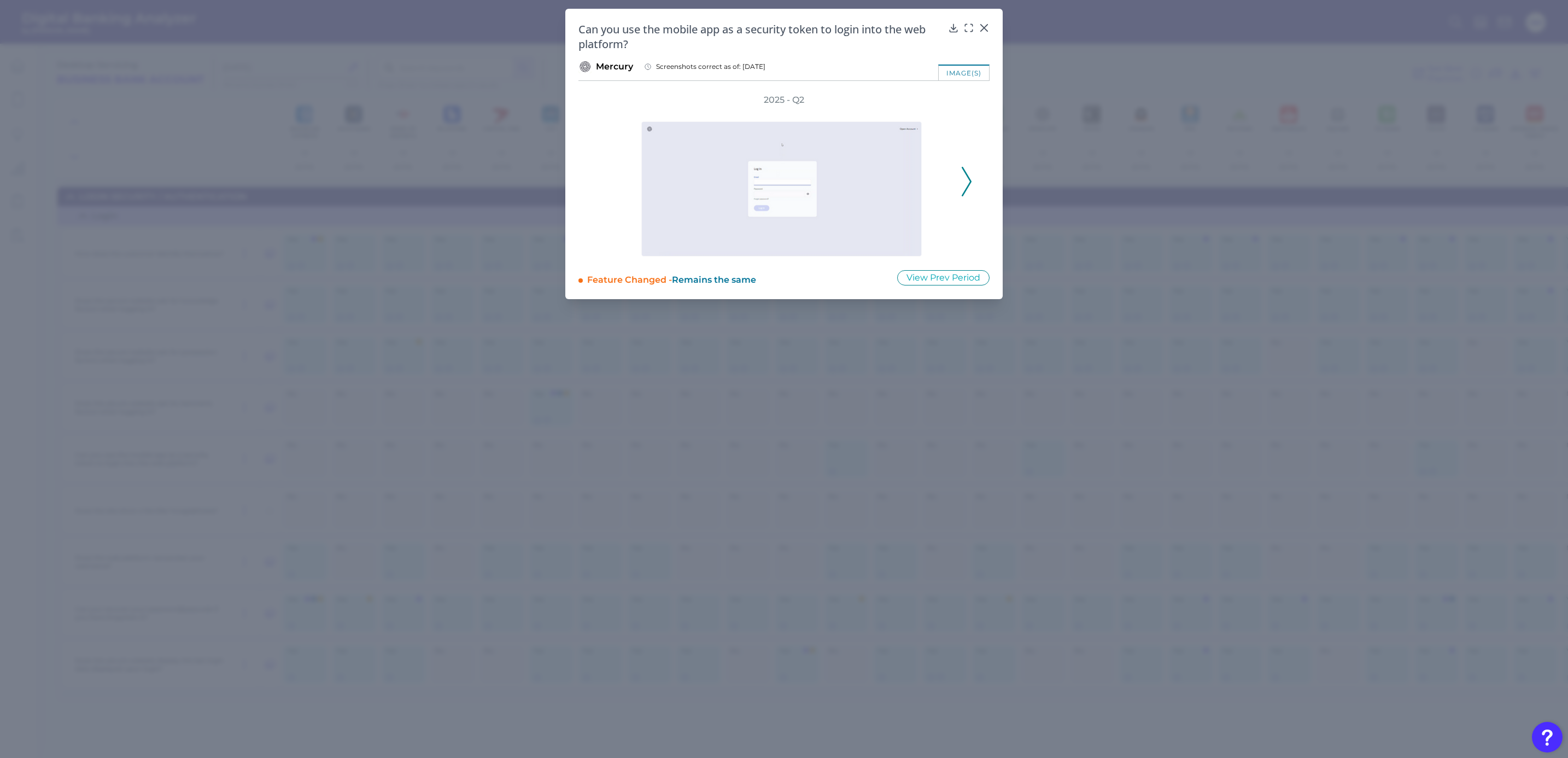
click at [968, 187] on icon at bounding box center [967, 181] width 10 height 30
click at [964, 26] on icon at bounding box center [969, 28] width 11 height 11
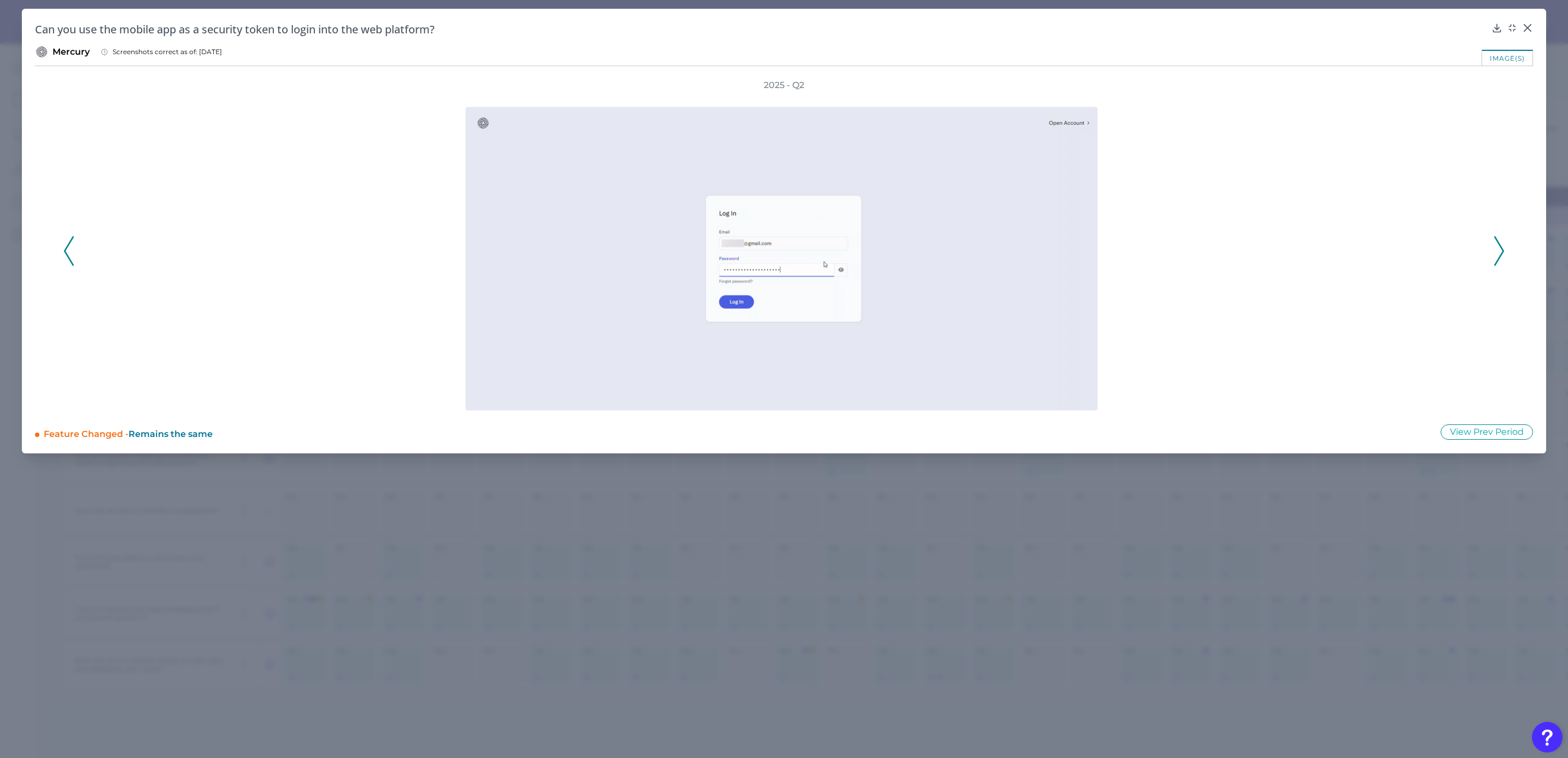
click at [1043, 244] on div "2025 - Q2" at bounding box center [783, 245] width 1498 height 331
click at [1043, 244] on icon at bounding box center [1499, 251] width 10 height 30
click at [1043, 27] on icon at bounding box center [1512, 28] width 11 height 11
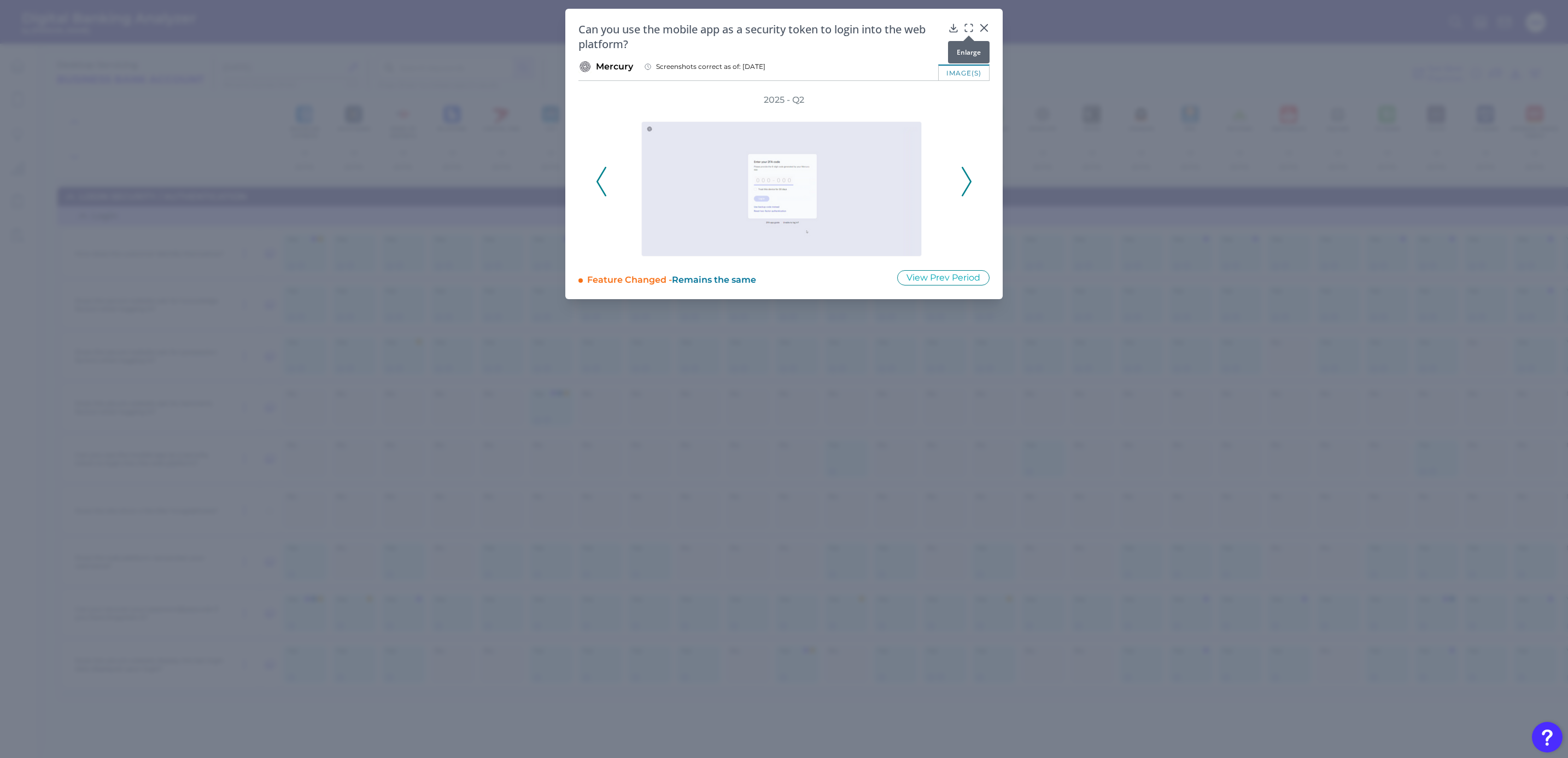
click at [971, 24] on icon at bounding box center [971, 25] width 2 height 2
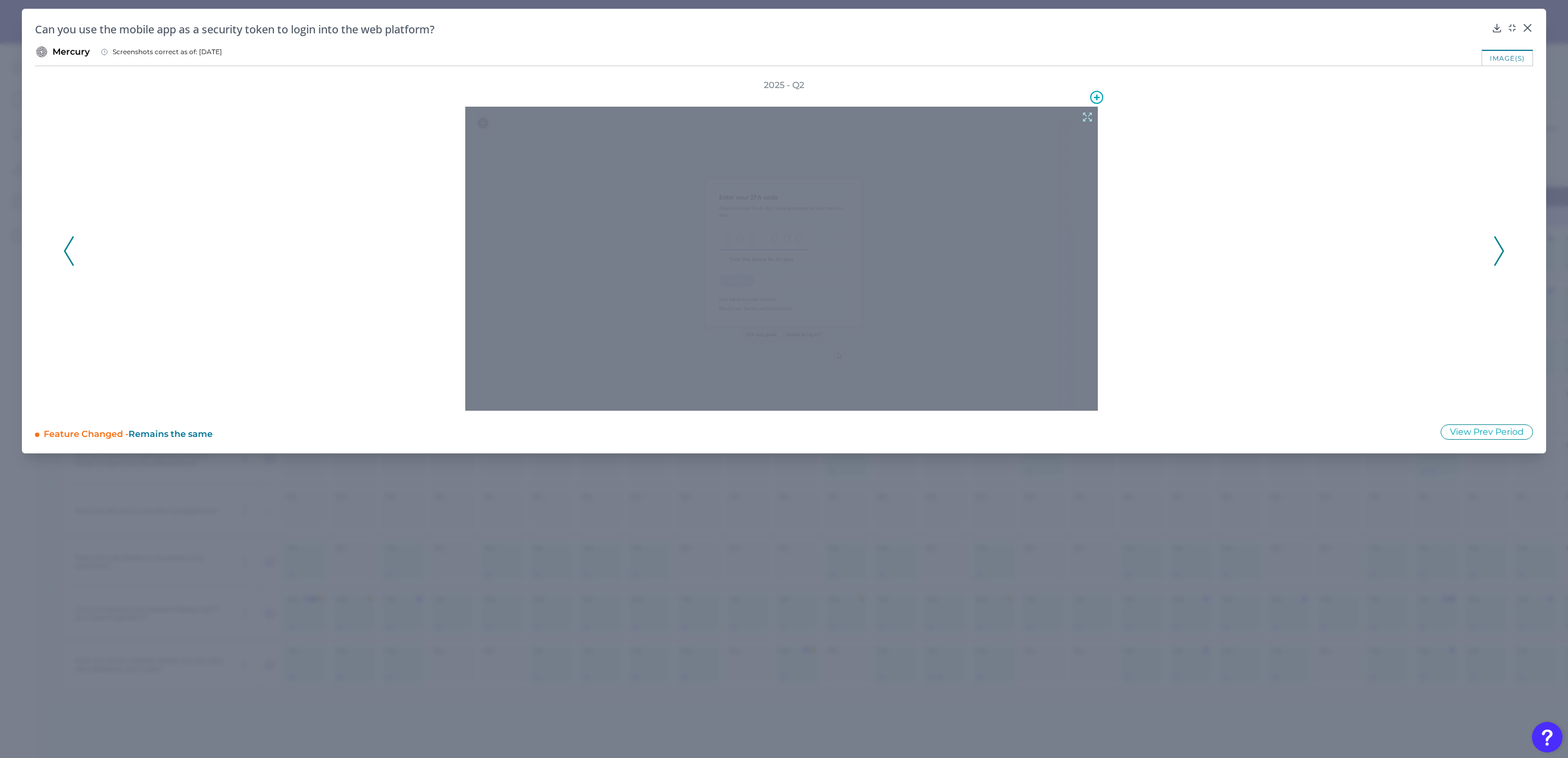
click at [1043, 117] on icon at bounding box center [1088, 117] width 12 height 12
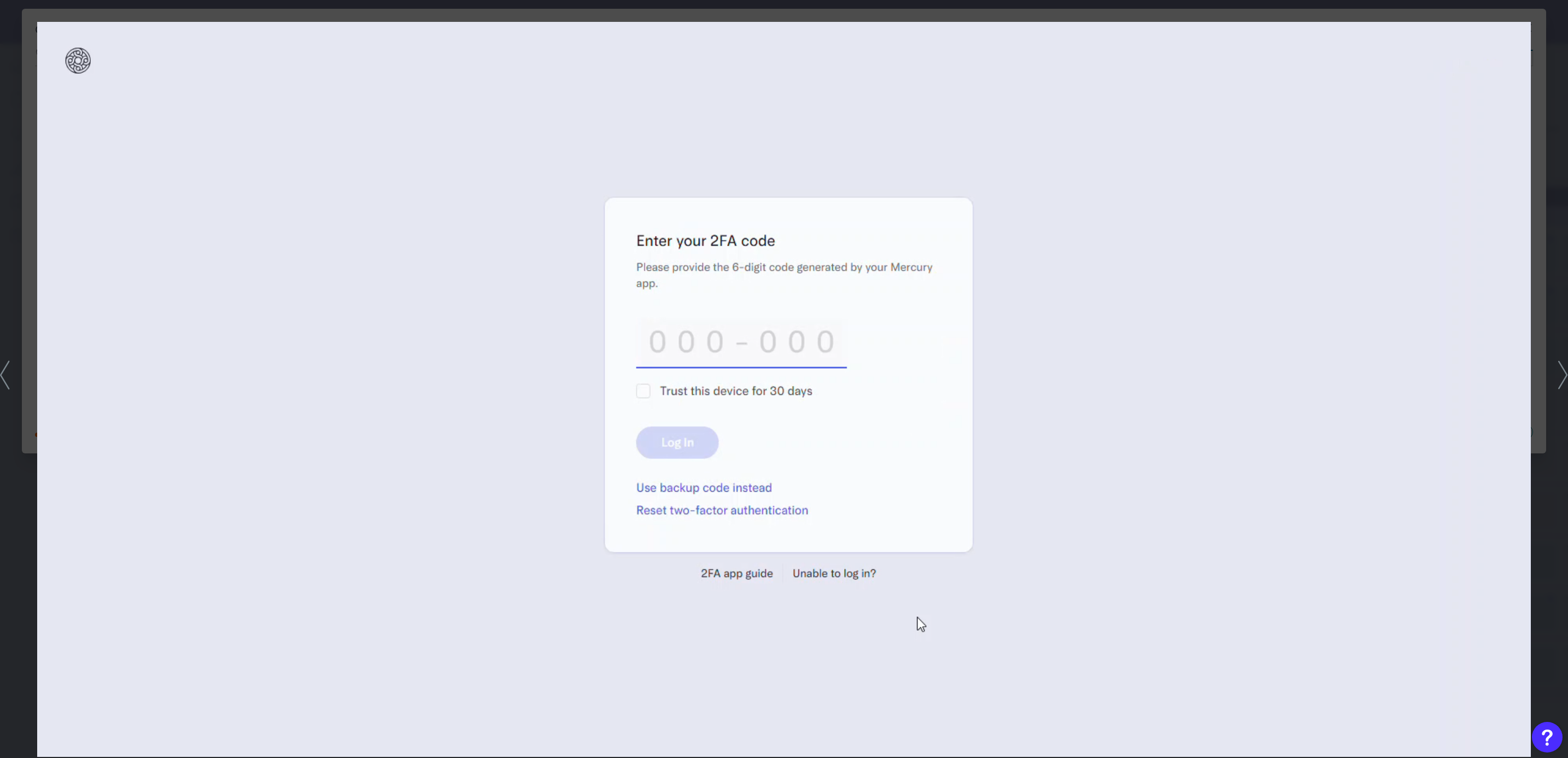
click at [1043, 369] on icon at bounding box center [1563, 375] width 10 height 29
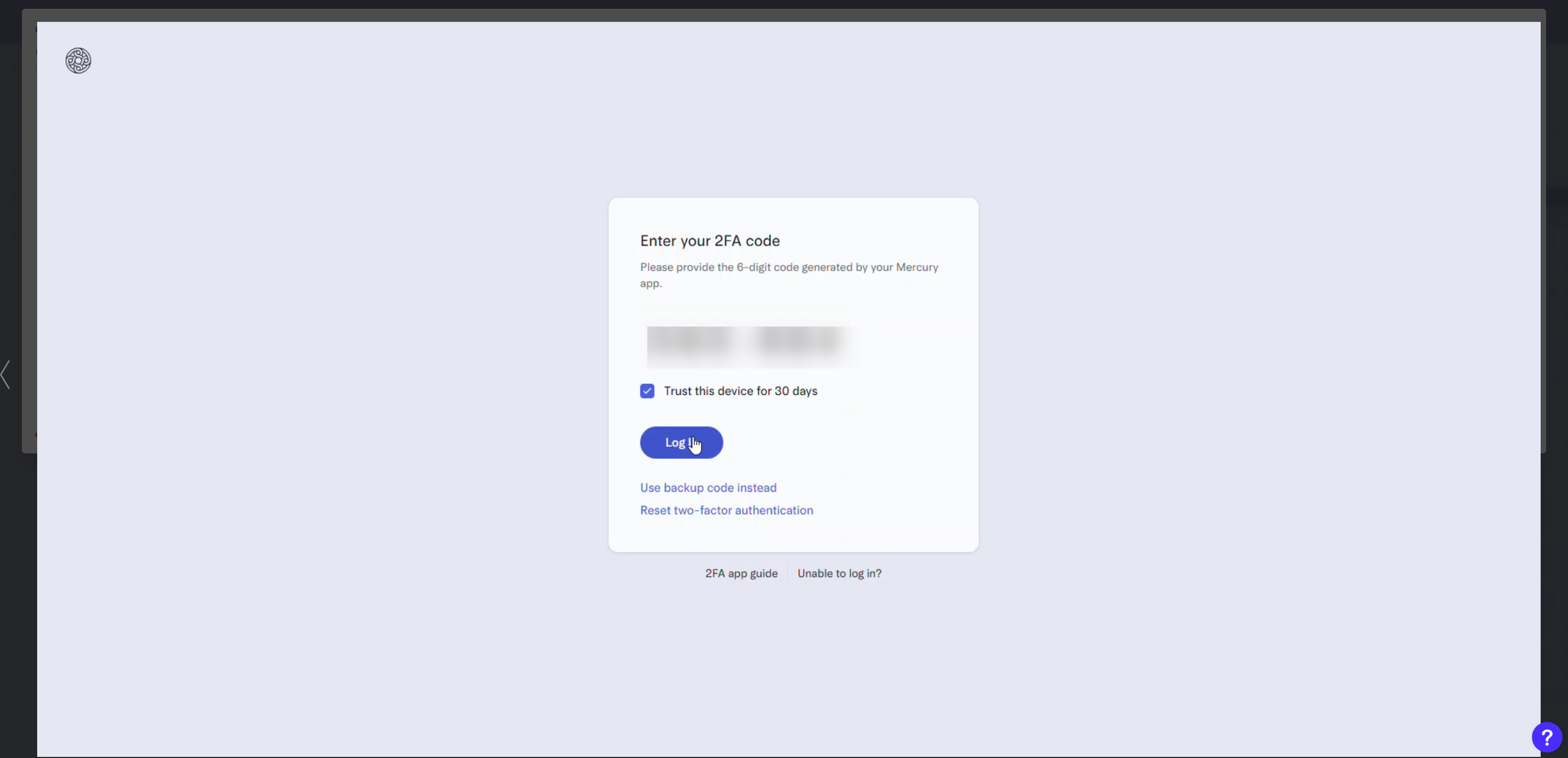
click at [1043, 369] on div at bounding box center [784, 379] width 1568 height 758
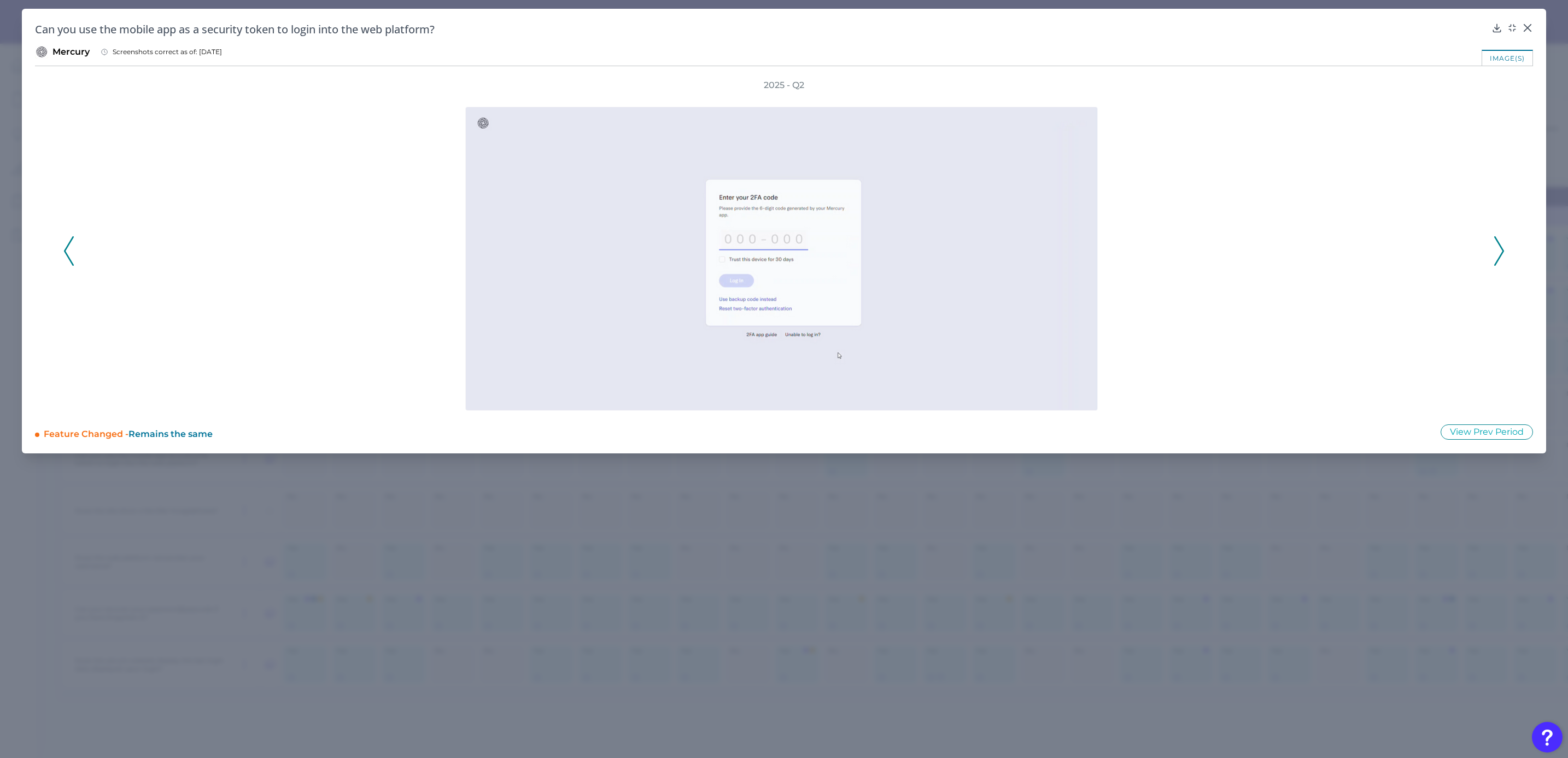
click at [1043, 253] on icon at bounding box center [1499, 251] width 10 height 30
click at [1043, 253] on div "2025 - Q2" at bounding box center [784, 245] width 1441 height 331
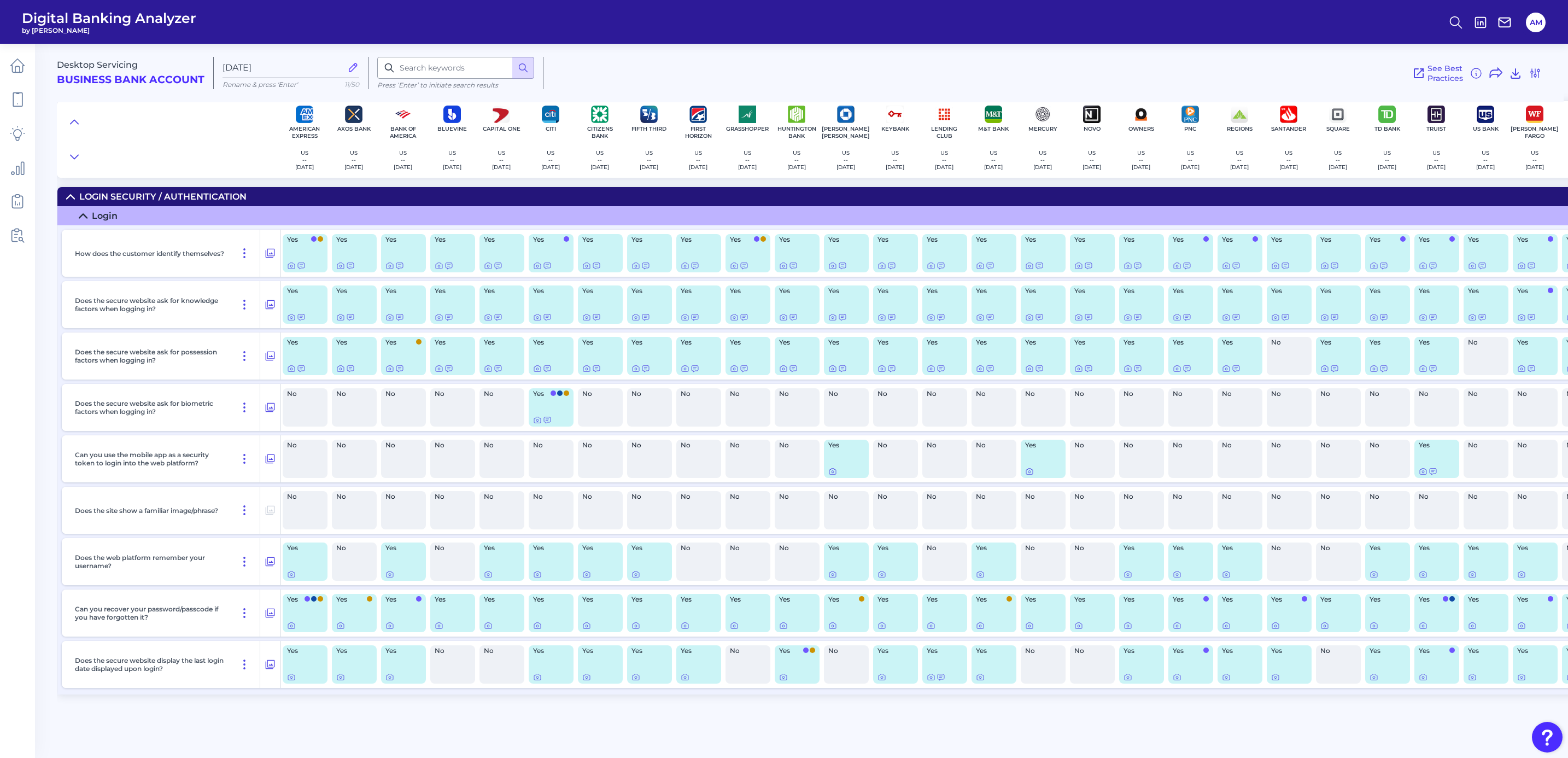
click at [831, 462] on div "Yes" at bounding box center [847, 458] width 45 height 38
click at [832, 462] on icon at bounding box center [833, 472] width 2 height 2
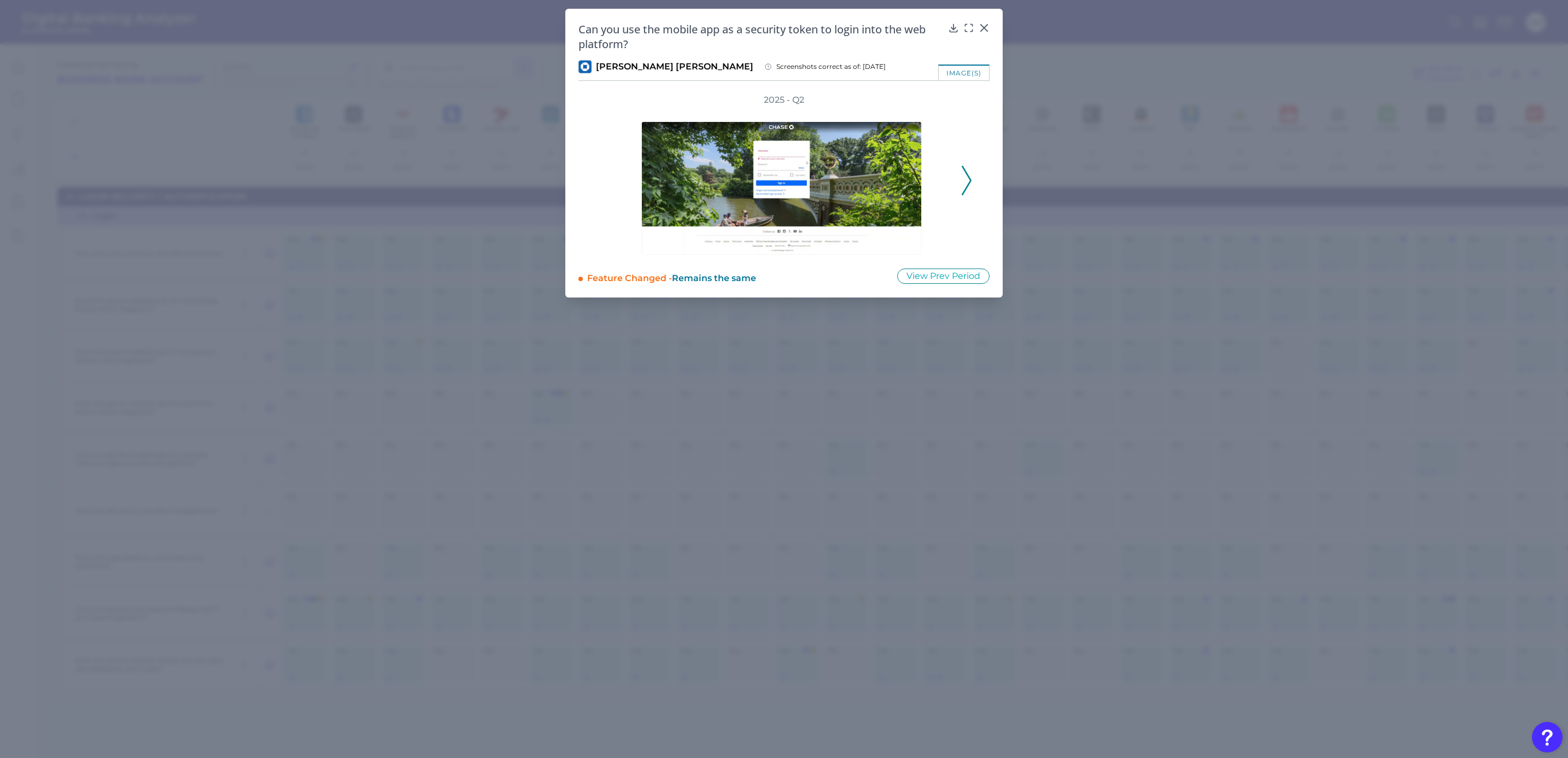
click at [969, 174] on icon at bounding box center [967, 180] width 10 height 30
click at [969, 174] on div "2025 - Q2" at bounding box center [784, 174] width 376 height 161
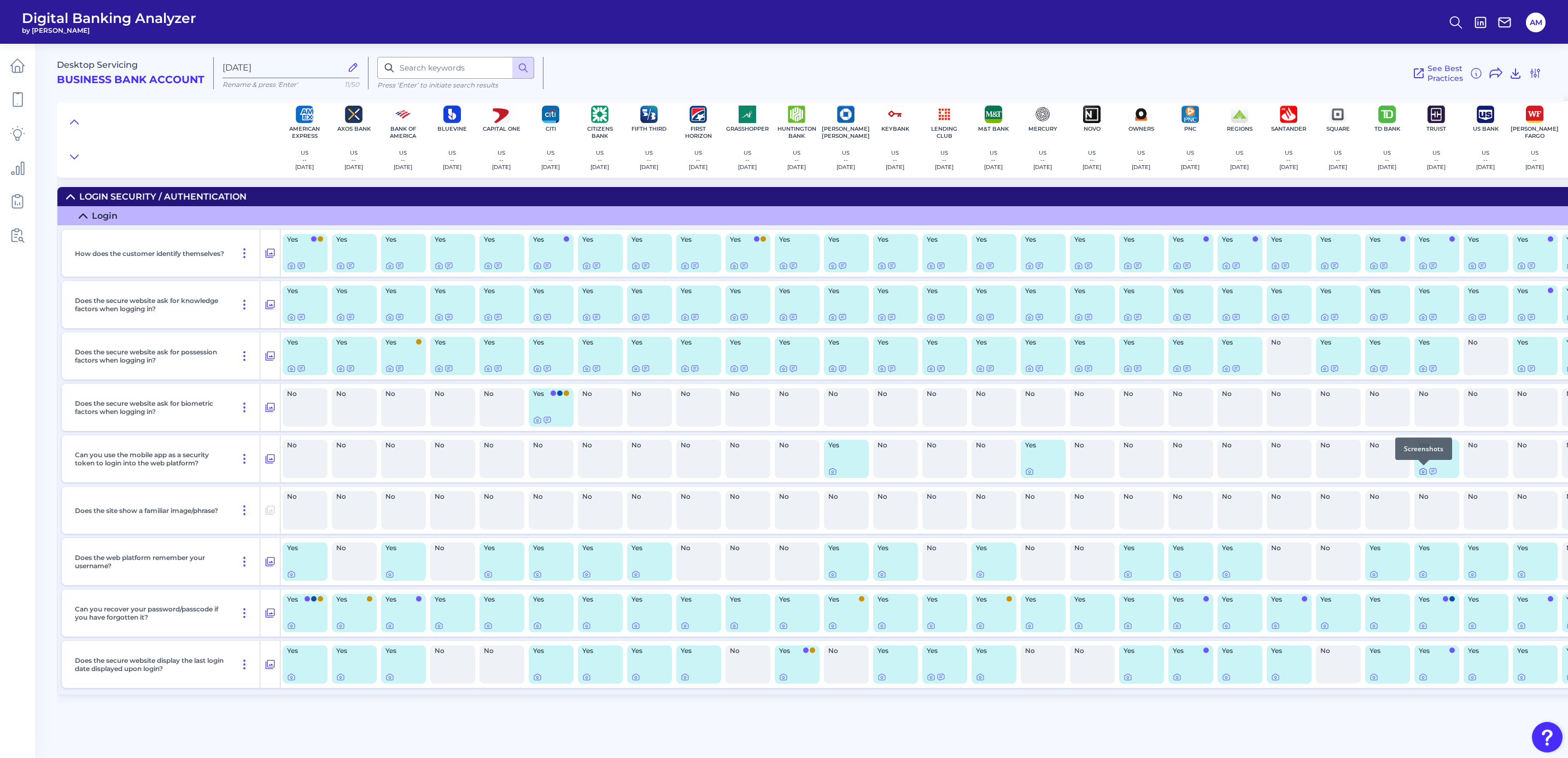
click at [1043, 462] on icon at bounding box center [1423, 472] width 2 height 2
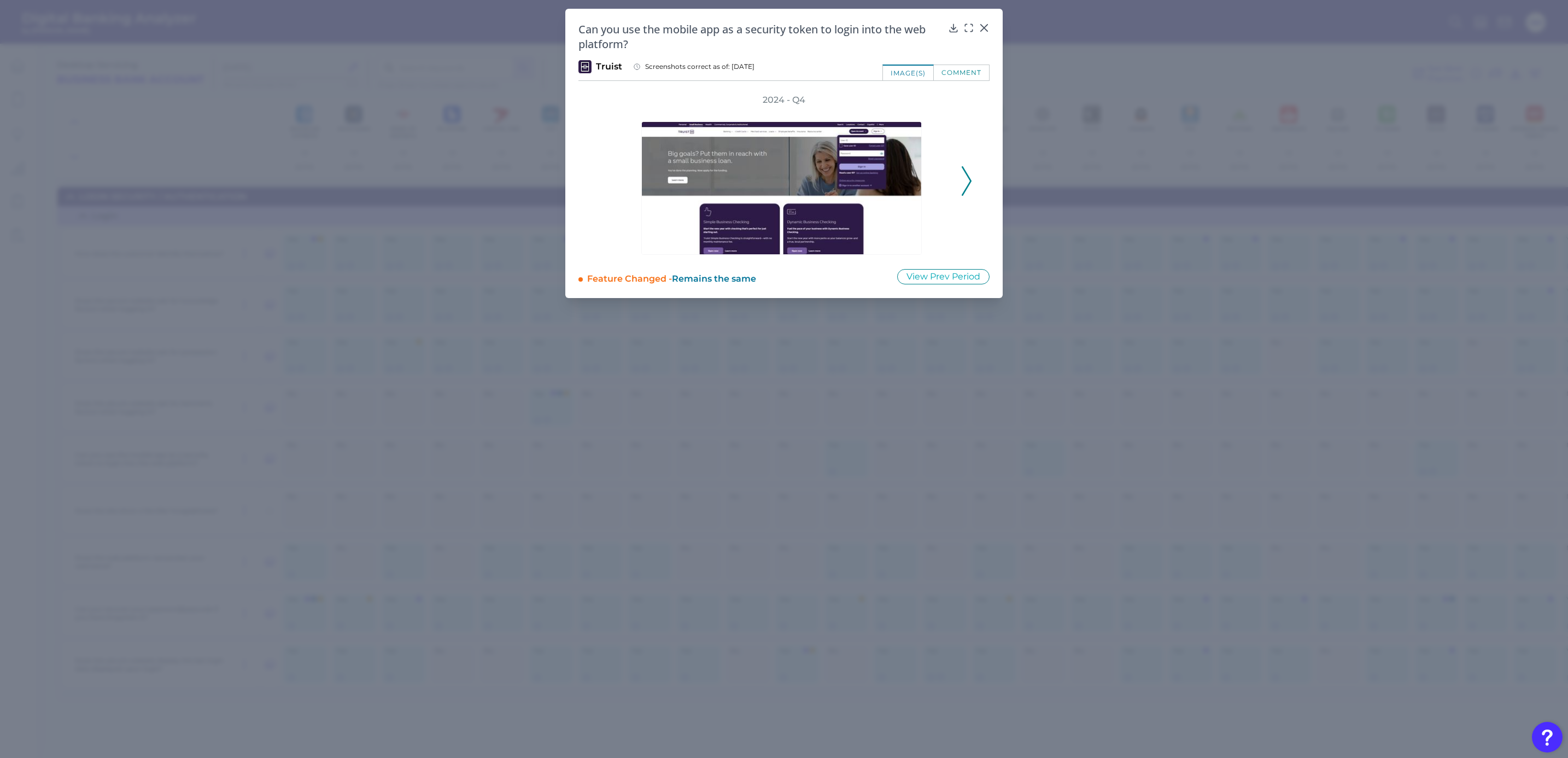
click at [969, 171] on icon at bounding box center [967, 181] width 10 height 30
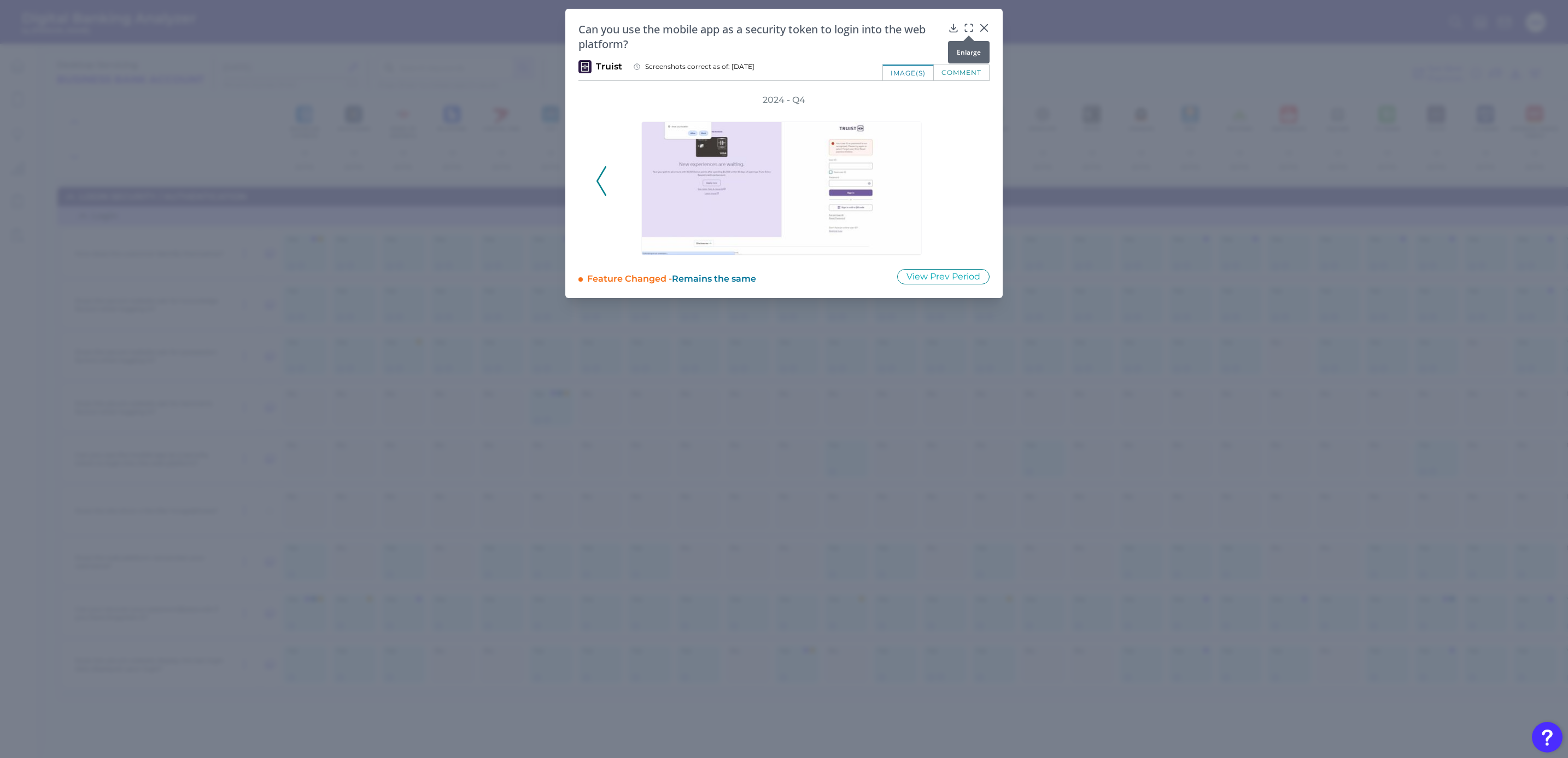
click at [967, 31] on div at bounding box center [969, 35] width 11 height 11
click at [960, 31] on div at bounding box center [961, 27] width 26 height 11
click at [965, 30] on icon at bounding box center [965, 30] width 2 height 2
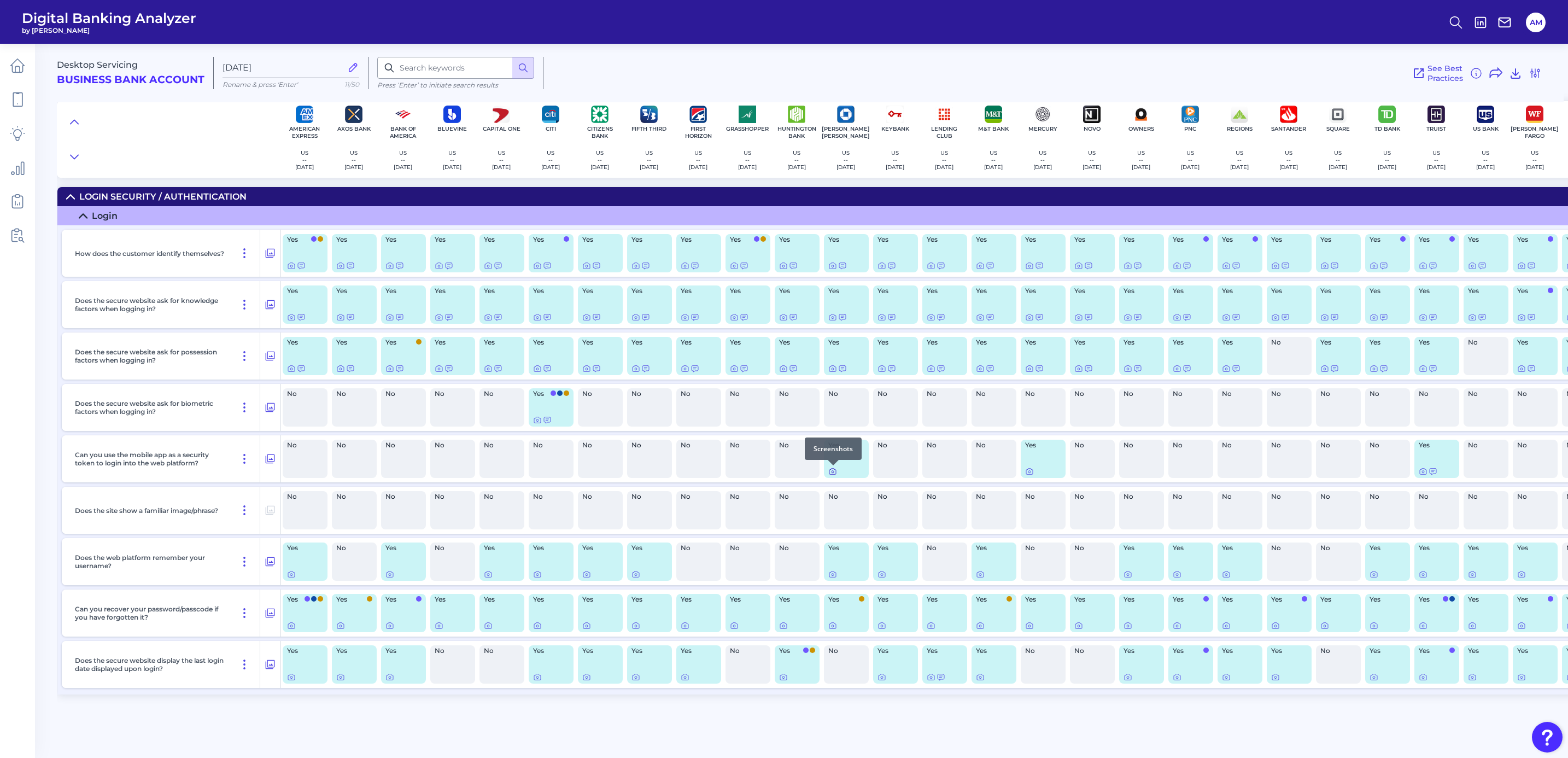
click at [832, 462] on icon at bounding box center [833, 471] width 9 height 9
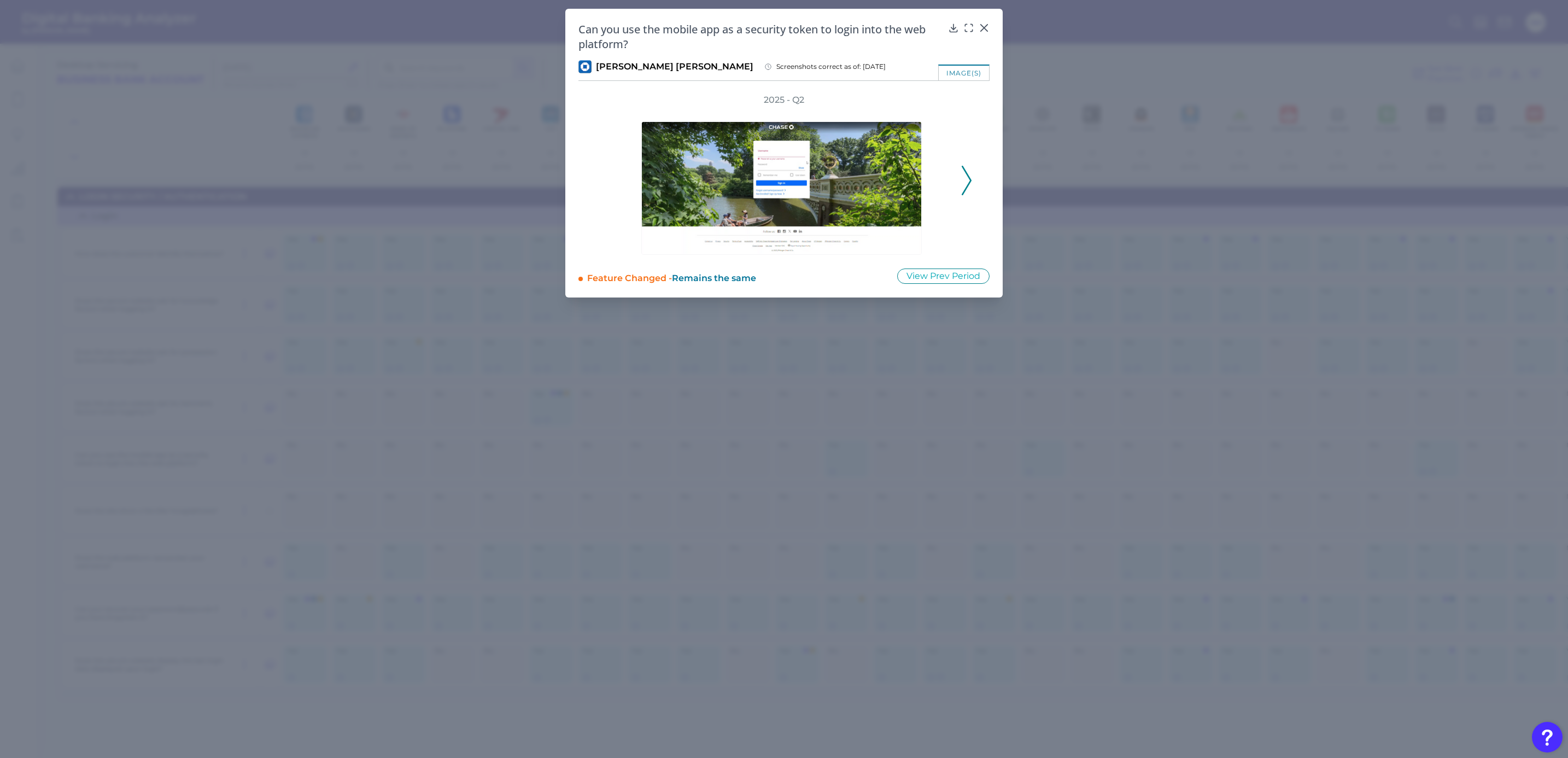
click at [971, 174] on icon at bounding box center [967, 180] width 10 height 30
click at [970, 26] on icon at bounding box center [969, 28] width 11 height 11
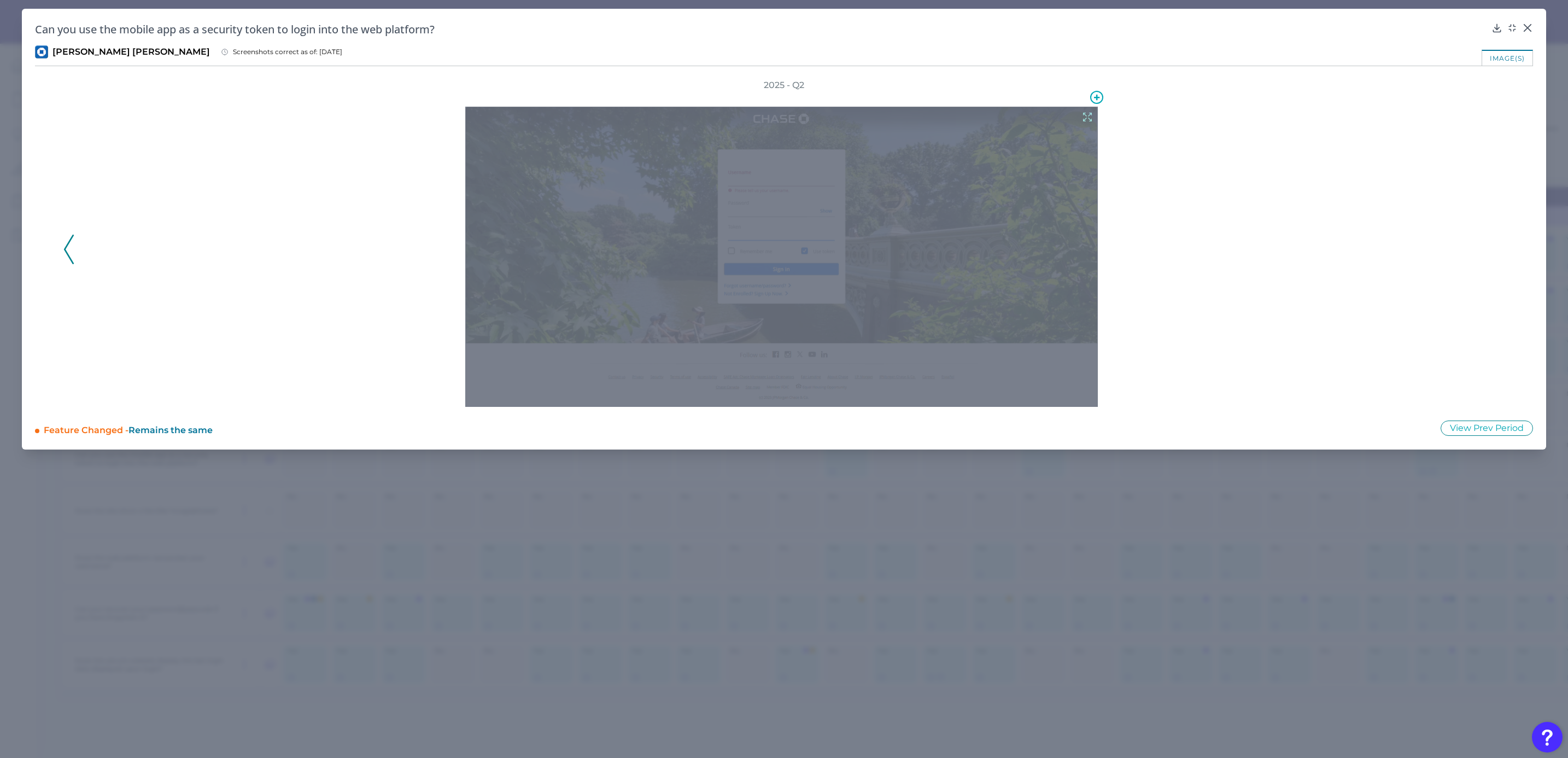
click at [1043, 114] on icon at bounding box center [1088, 117] width 12 height 12
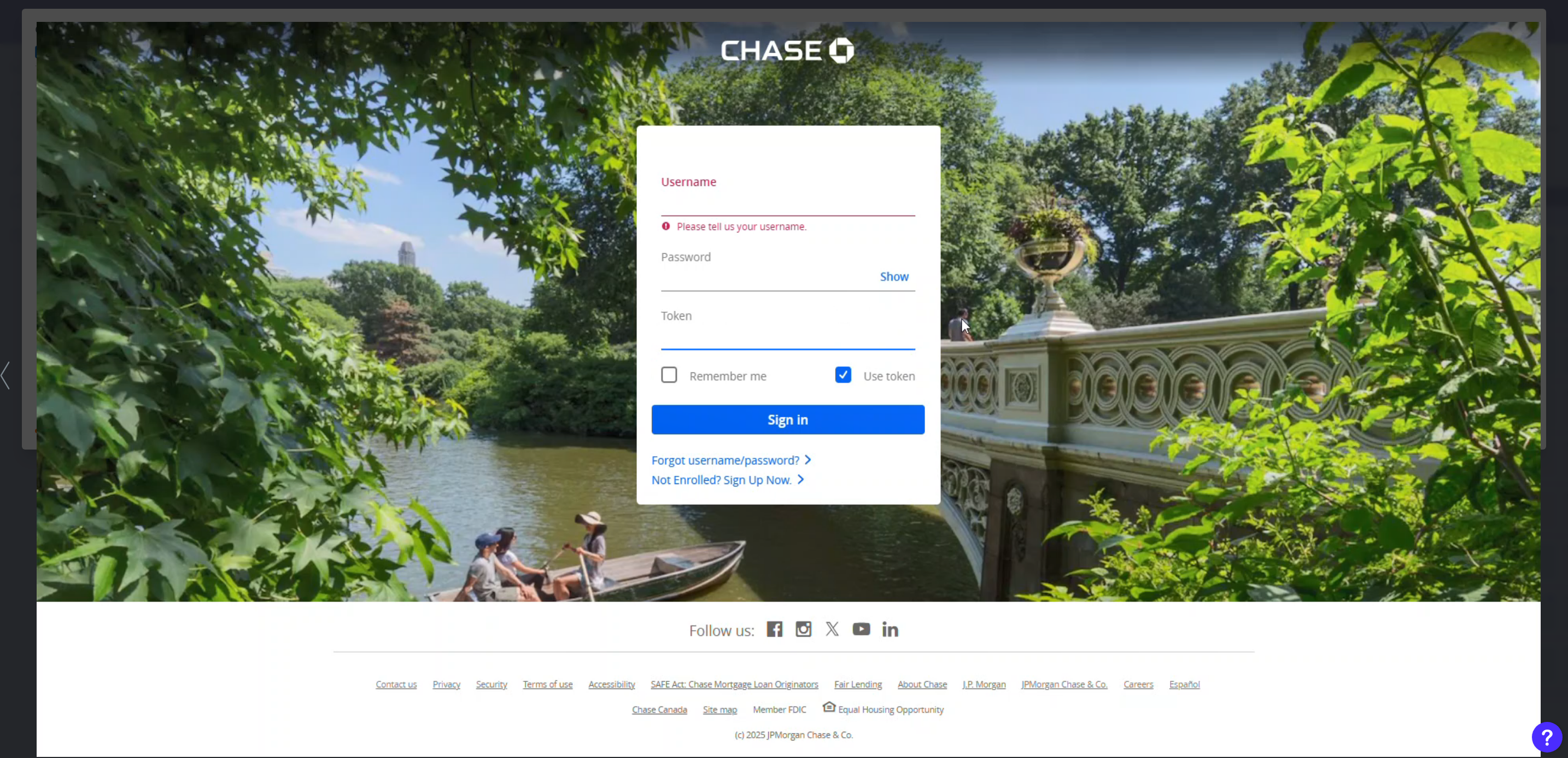
click at [1043, 49] on div at bounding box center [784, 379] width 1568 height 758
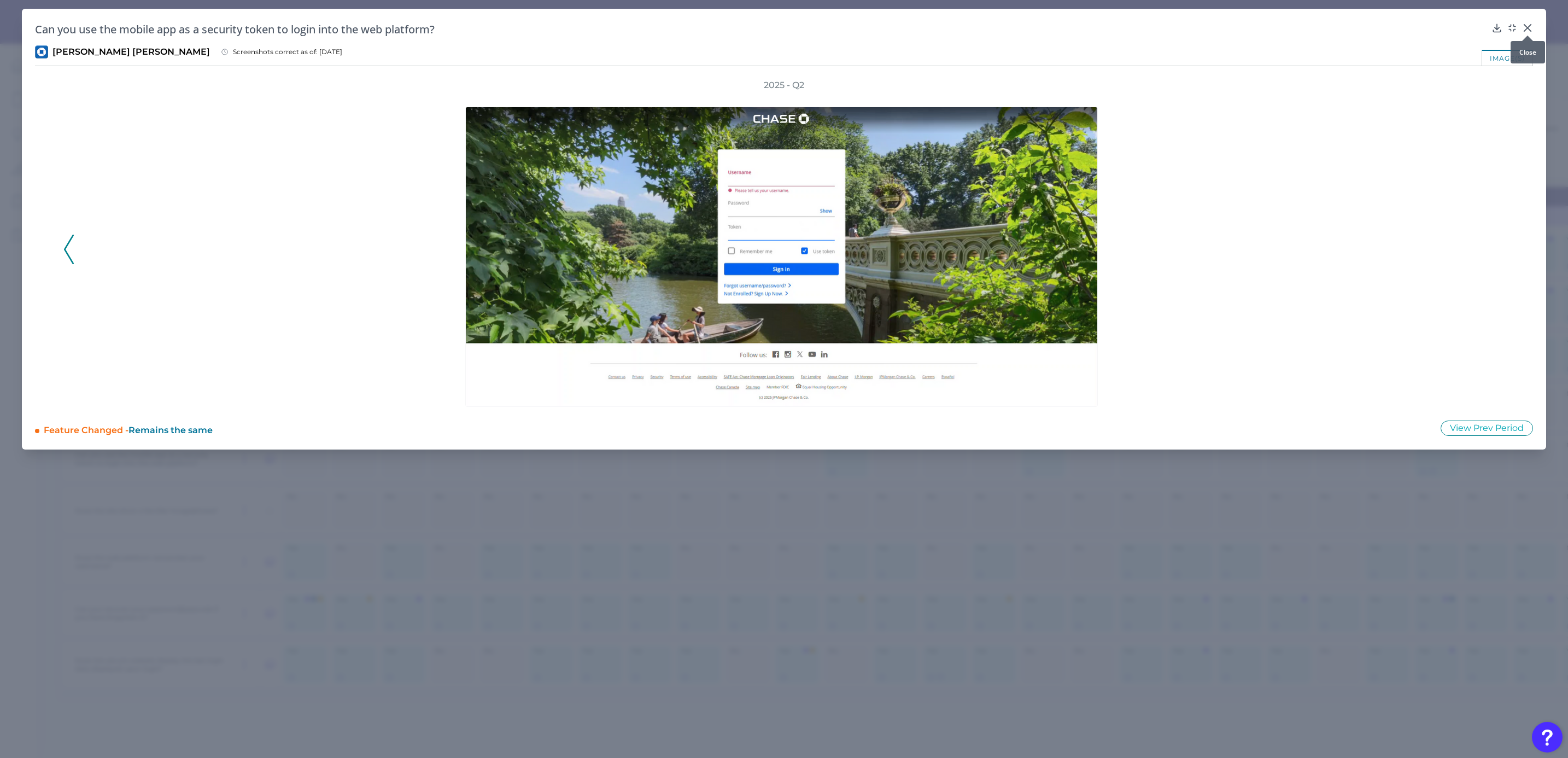
click at [1043, 25] on icon at bounding box center [1528, 28] width 11 height 11
